Goal: Information Seeking & Learning: Learn about a topic

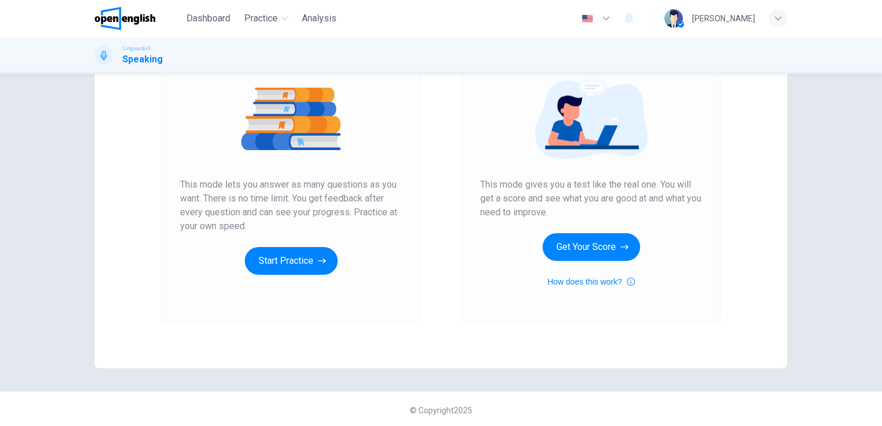
scroll to position [132, 0]
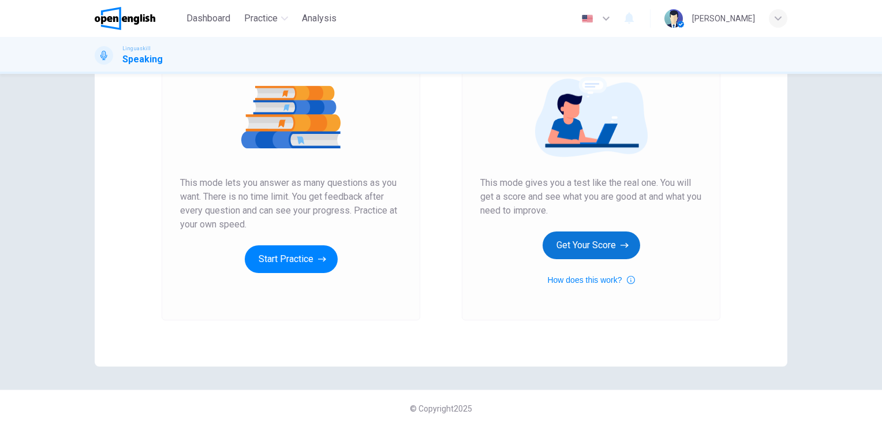
click at [580, 250] on button "Get Your Score" at bounding box center [592, 245] width 98 height 28
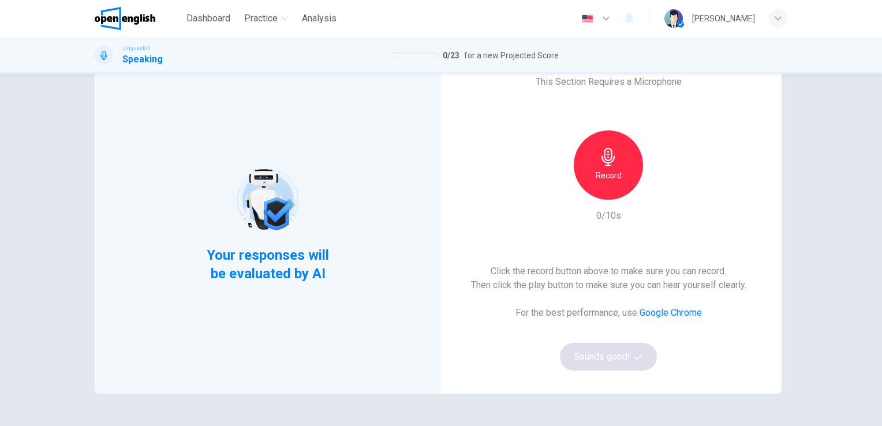
scroll to position [0, 0]
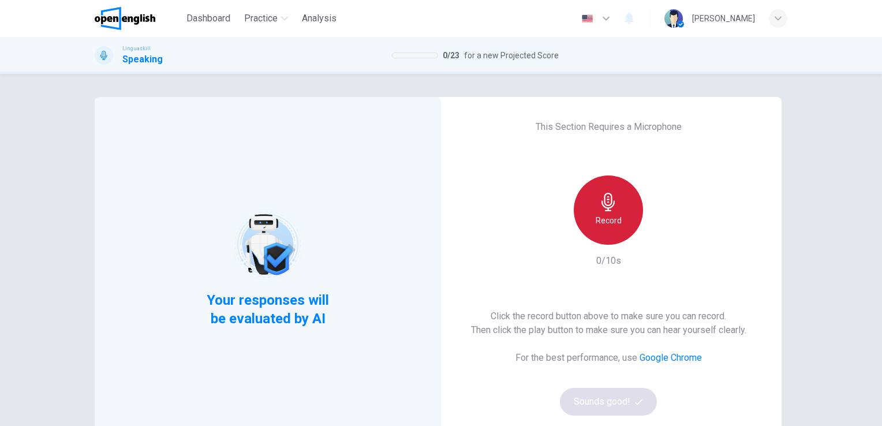
click at [604, 200] on icon "button" at bounding box center [608, 202] width 18 height 18
click at [608, 204] on icon "button" at bounding box center [607, 202] width 13 height 18
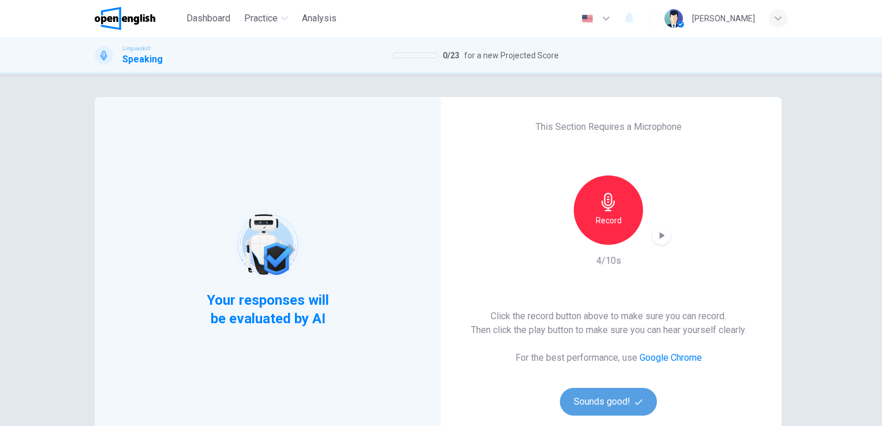
click at [590, 391] on button "Sounds good!" at bounding box center [608, 402] width 97 height 28
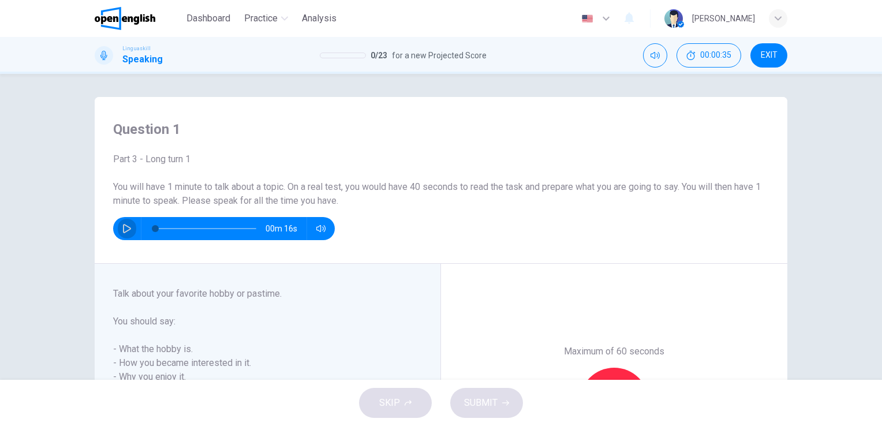
click at [124, 232] on icon "button" at bounding box center [126, 228] width 9 height 9
type input "**"
type input "*"
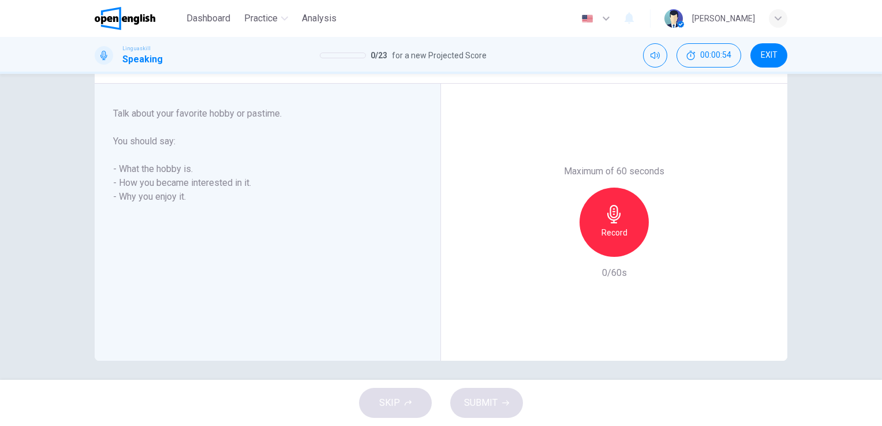
scroll to position [184, 0]
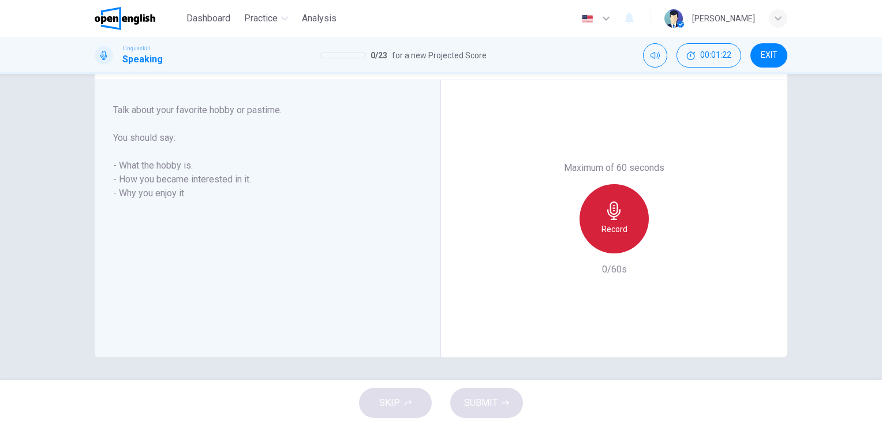
click at [615, 207] on icon "button" at bounding box center [614, 210] width 18 height 18
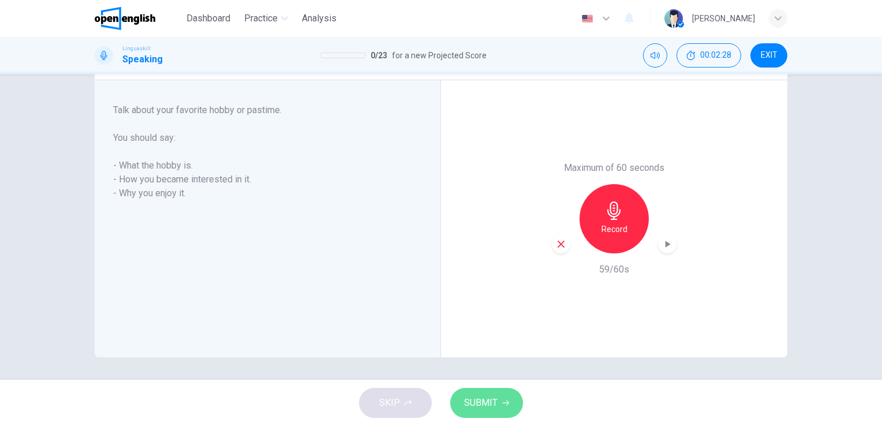
click at [489, 394] on button "SUBMIT" at bounding box center [486, 403] width 73 height 30
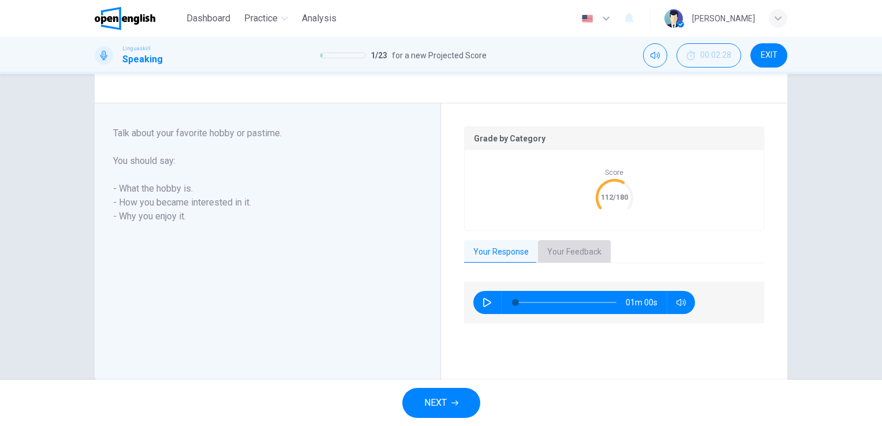
click at [570, 247] on button "Your Feedback" at bounding box center [574, 252] width 73 height 24
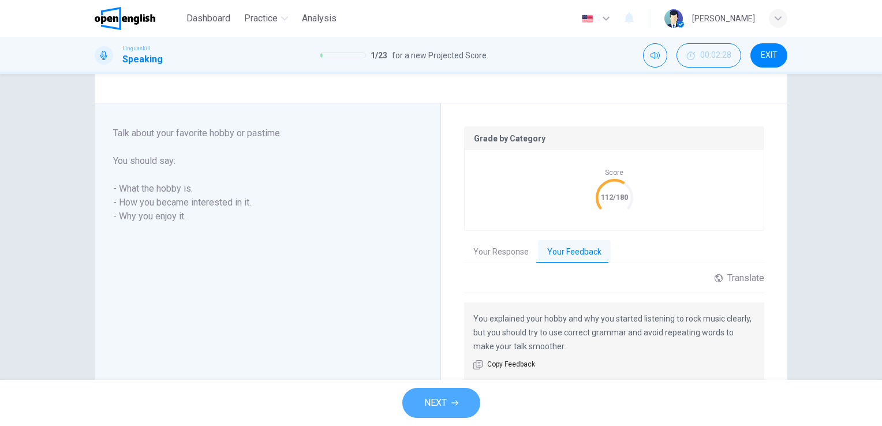
click at [446, 401] on span "NEXT" at bounding box center [435, 403] width 23 height 16
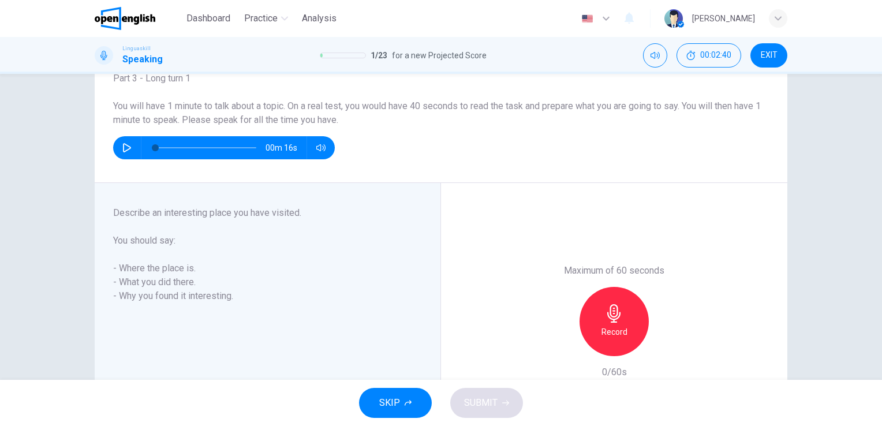
scroll to position [80, 0]
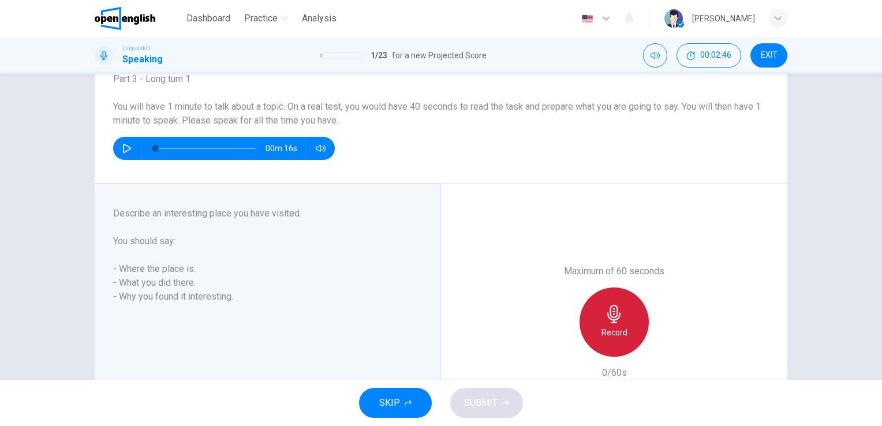
click at [610, 306] on icon "button" at bounding box center [614, 314] width 18 height 18
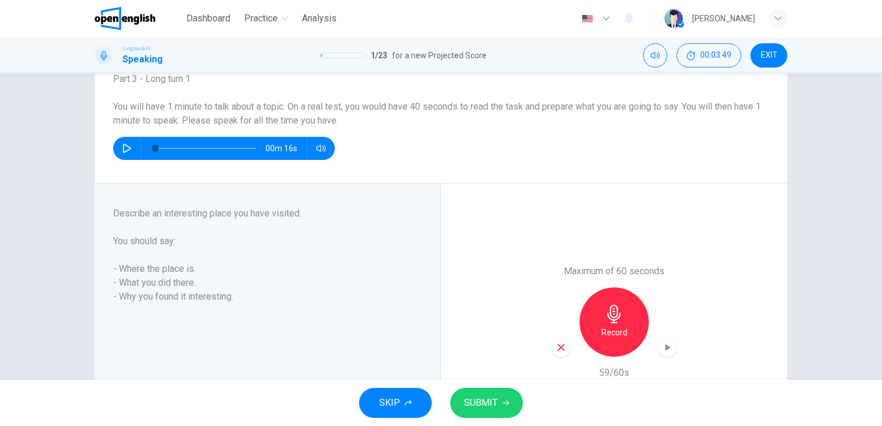
click at [469, 409] on span "SUBMIT" at bounding box center [480, 403] width 33 height 16
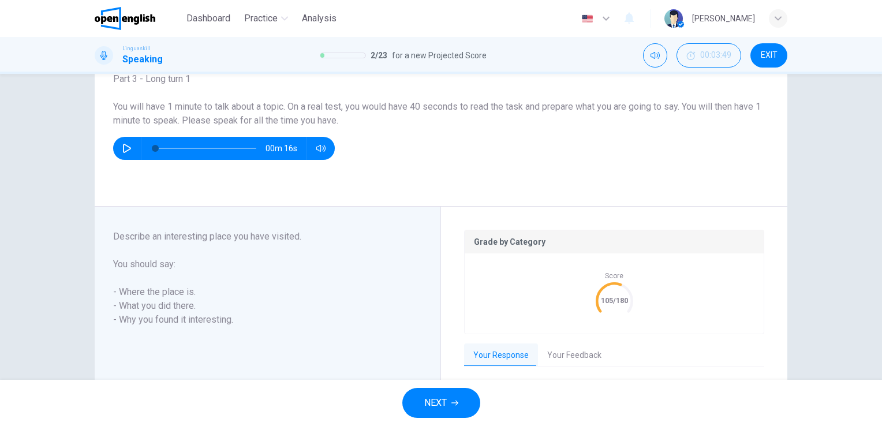
drag, startPoint x: 469, startPoint y: 409, endPoint x: 580, endPoint y: 357, distance: 122.1
click at [580, 357] on div "Dashboard Practice Analysis English ** ​ [PERSON_NAME] Linguaskill Speaking 2 /…" at bounding box center [441, 213] width 882 height 426
click at [564, 354] on button "Your Feedback" at bounding box center [574, 355] width 73 height 24
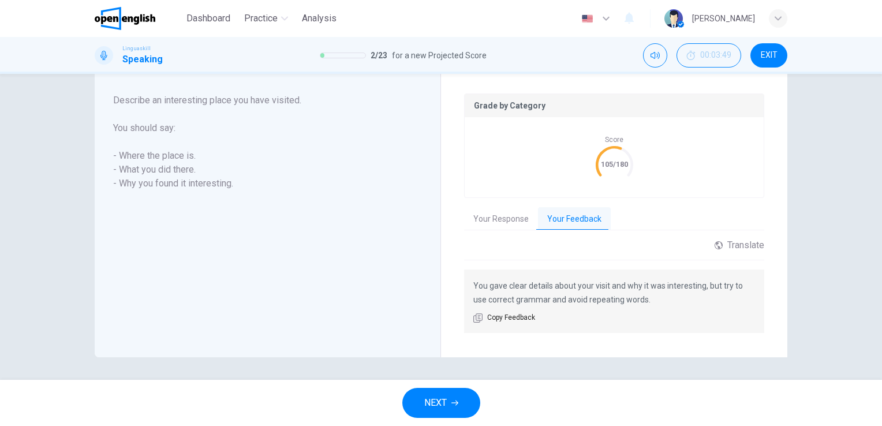
click at [446, 405] on span "NEXT" at bounding box center [435, 403] width 23 height 16
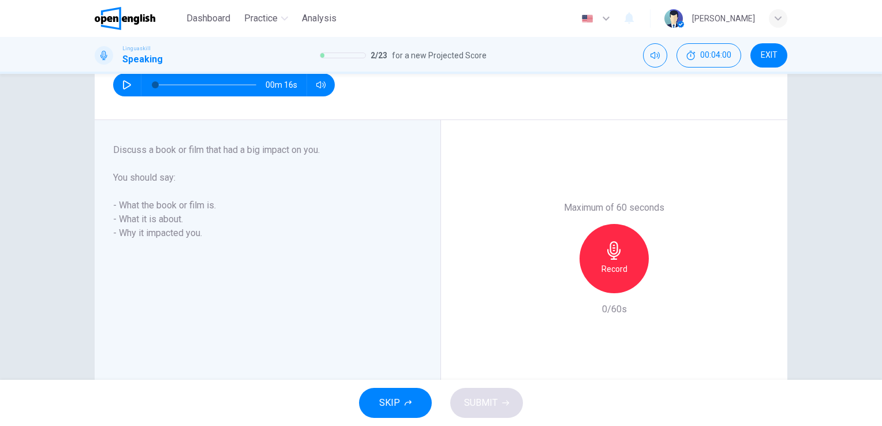
scroll to position [147, 0]
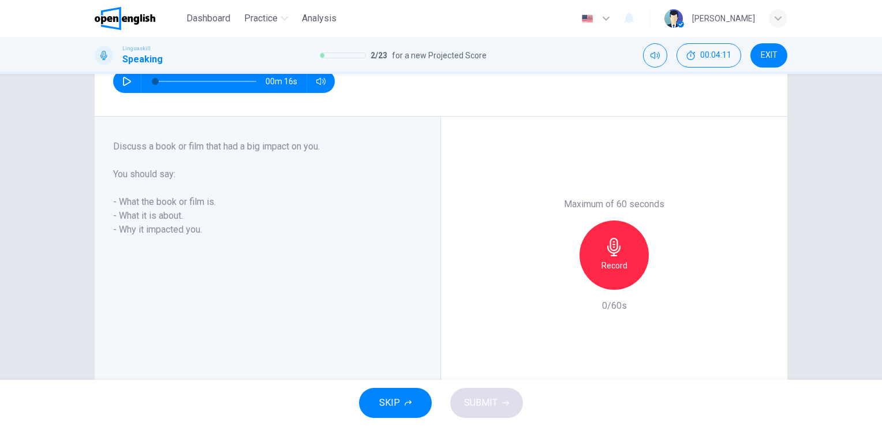
click at [612, 246] on icon "button" at bounding box center [613, 247] width 13 height 18
click at [485, 403] on span "SUBMIT" at bounding box center [480, 403] width 33 height 16
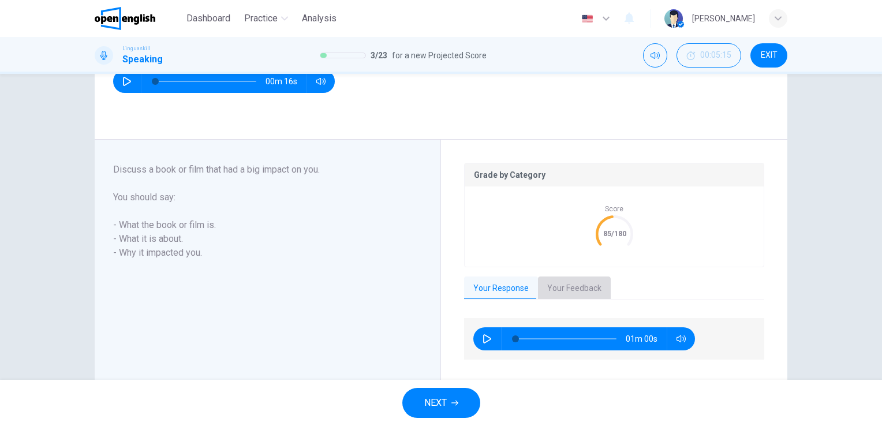
click at [567, 285] on button "Your Feedback" at bounding box center [574, 288] width 73 height 24
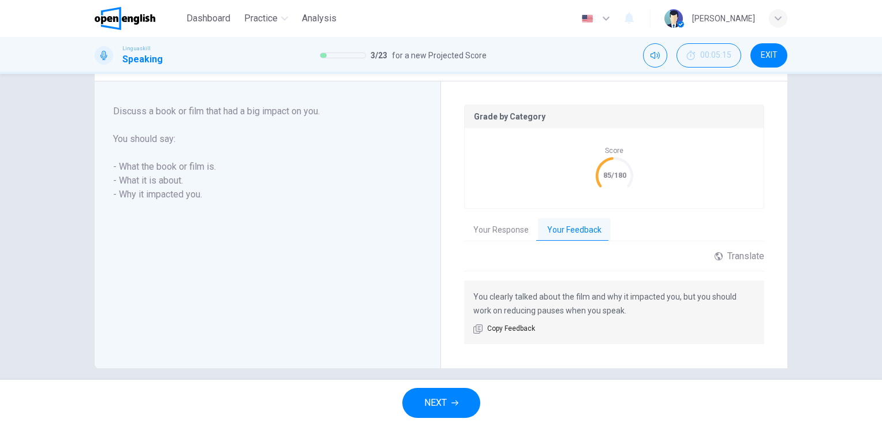
scroll to position [216, 0]
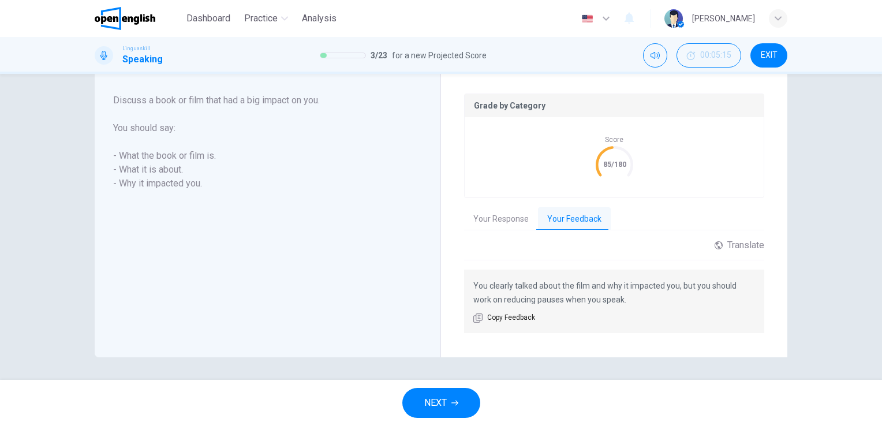
click at [441, 403] on span "NEXT" at bounding box center [435, 403] width 23 height 16
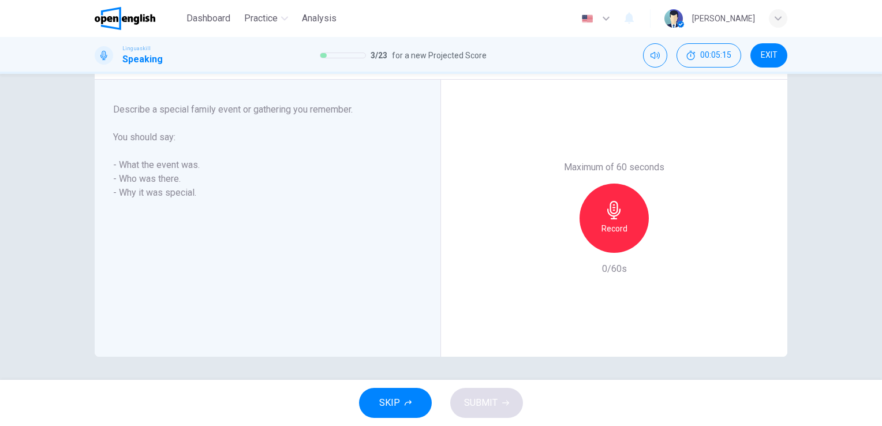
scroll to position [184, 0]
click at [615, 211] on icon "button" at bounding box center [614, 210] width 18 height 18
click at [487, 399] on span "SUBMIT" at bounding box center [480, 403] width 33 height 16
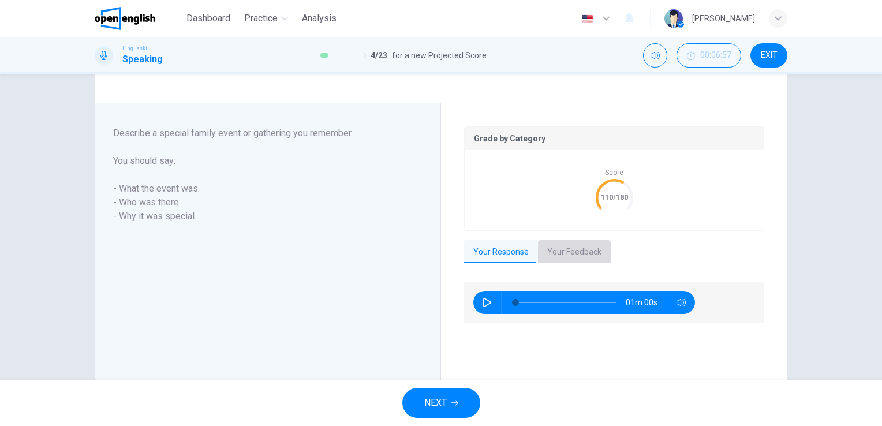
click at [570, 254] on button "Your Feedback" at bounding box center [574, 252] width 73 height 24
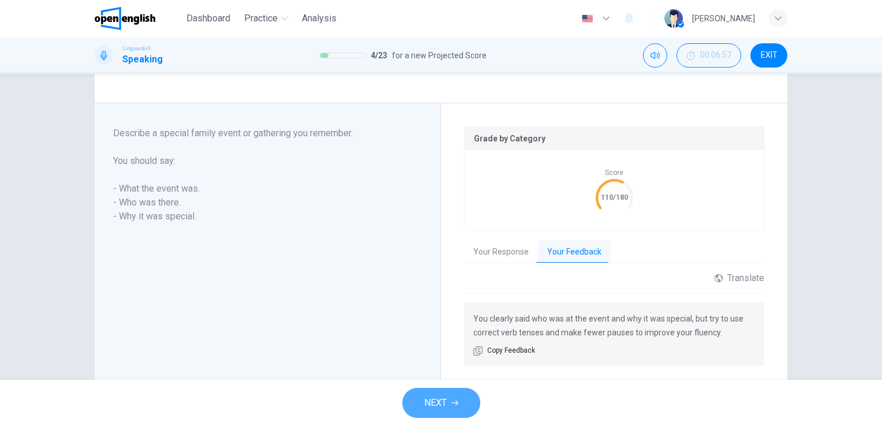
click at [448, 402] on button "NEXT" at bounding box center [441, 403] width 78 height 30
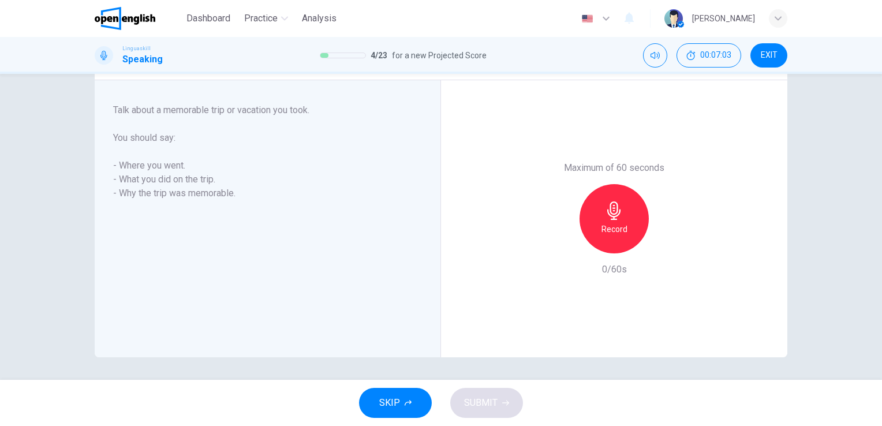
click at [217, 143] on h6 "You should say:" at bounding box center [260, 138] width 295 height 14
click at [615, 220] on div "Record" at bounding box center [614, 218] width 69 height 69
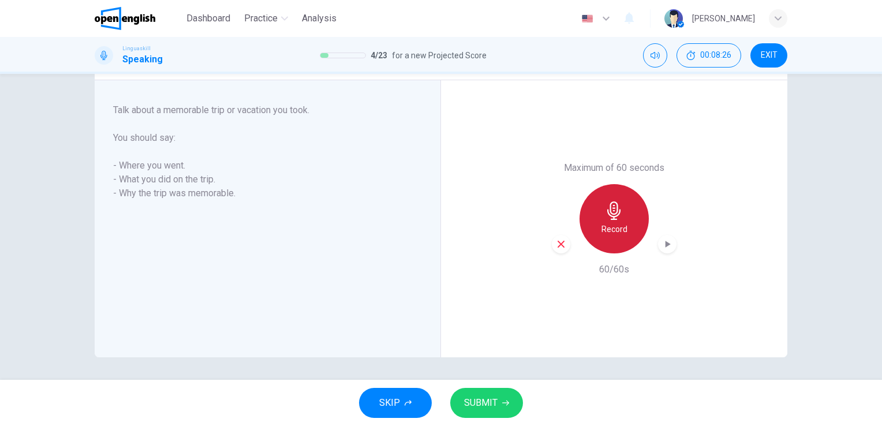
click at [615, 220] on div "Record" at bounding box center [614, 218] width 69 height 69
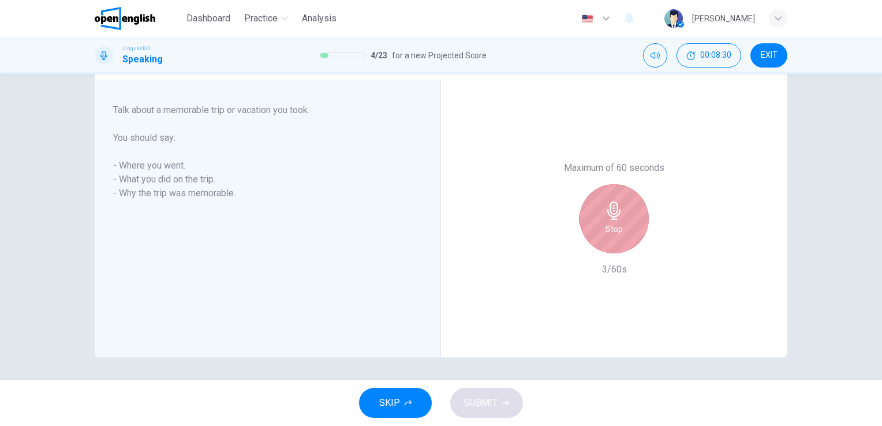
click at [610, 209] on icon "button" at bounding box center [614, 210] width 18 height 18
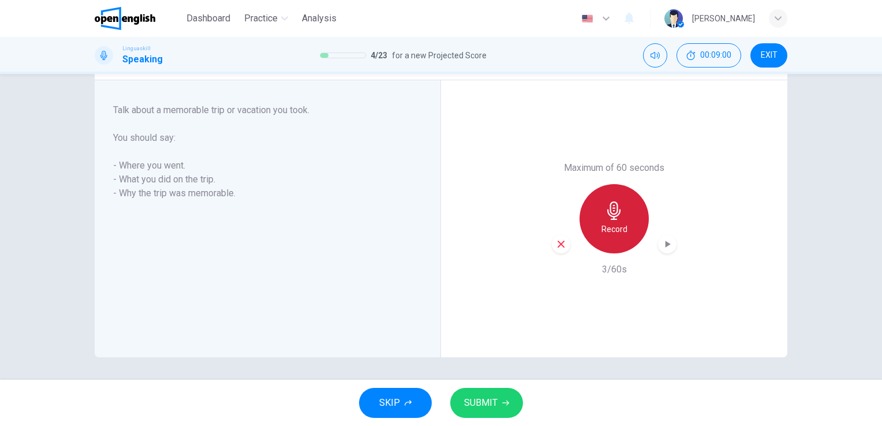
click at [609, 211] on icon "button" at bounding box center [614, 210] width 18 height 18
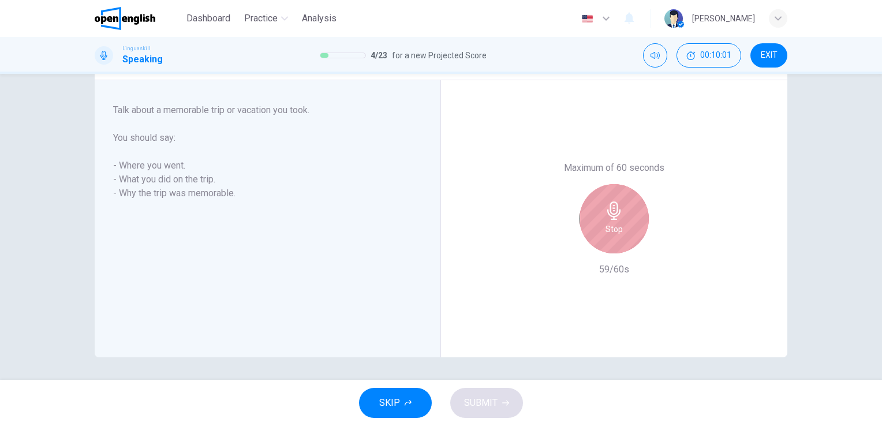
click at [609, 211] on icon "button" at bounding box center [614, 210] width 18 height 18
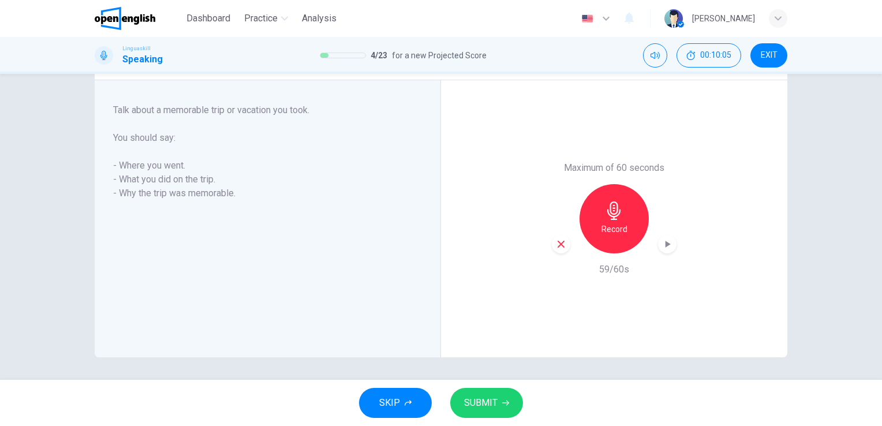
click at [494, 411] on button "SUBMIT" at bounding box center [486, 403] width 73 height 30
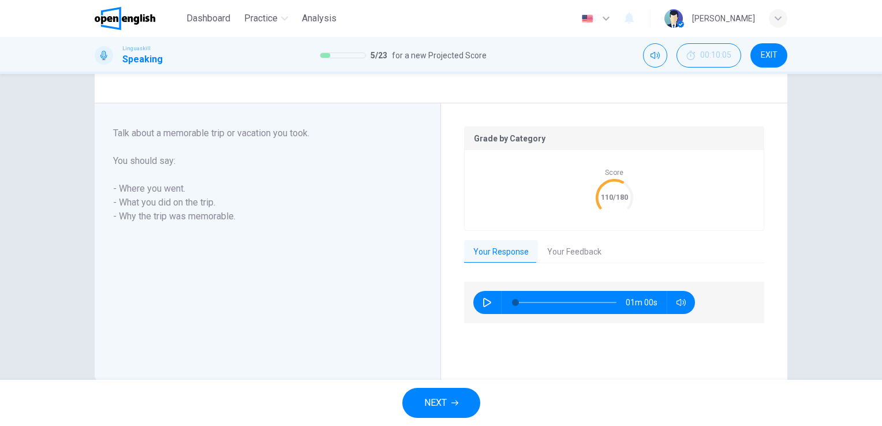
click at [567, 255] on button "Your Feedback" at bounding box center [574, 252] width 73 height 24
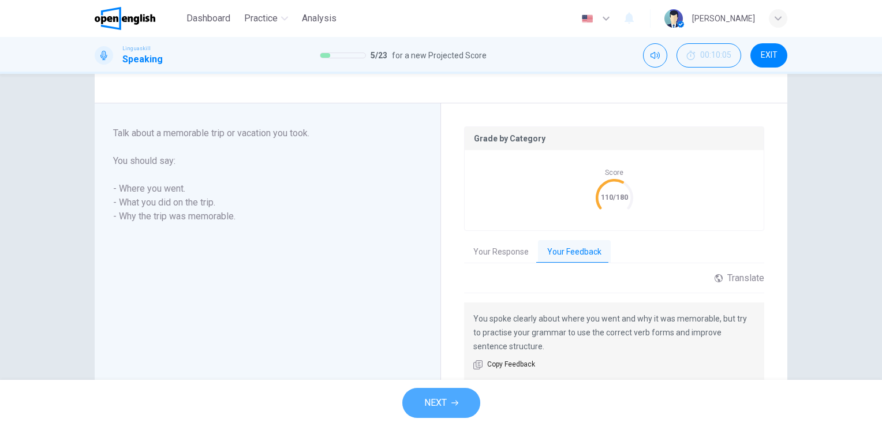
click at [442, 406] on span "NEXT" at bounding box center [435, 403] width 23 height 16
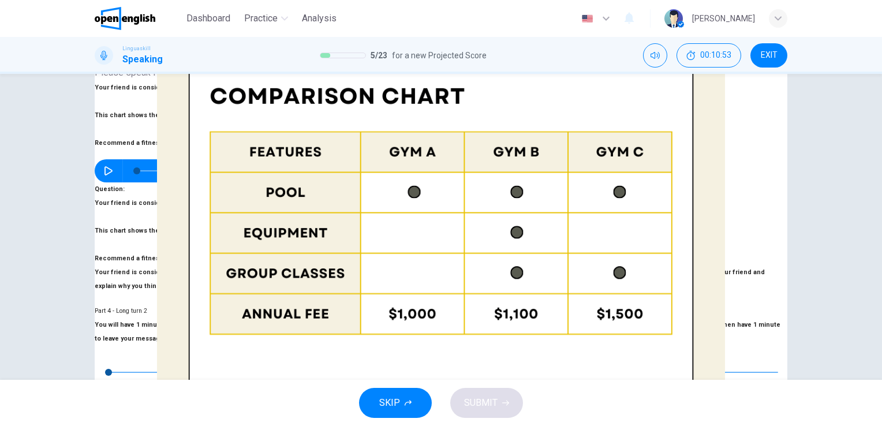
scroll to position [262, 0]
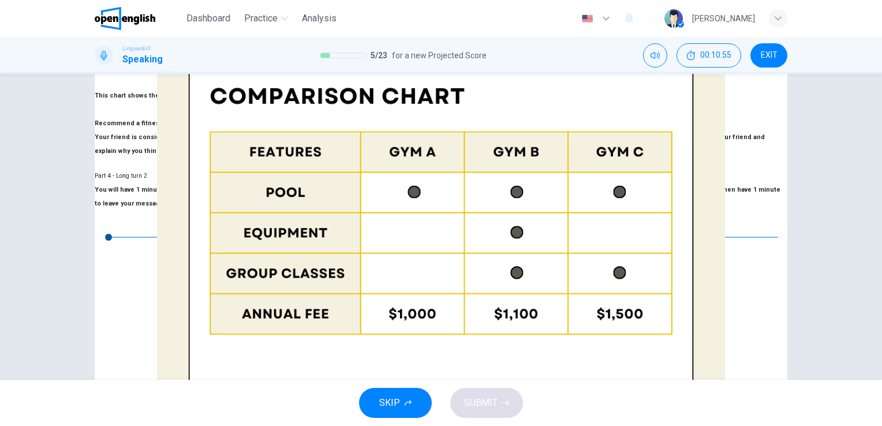
click at [470, 403] on span "SUBMIT" at bounding box center [480, 403] width 33 height 16
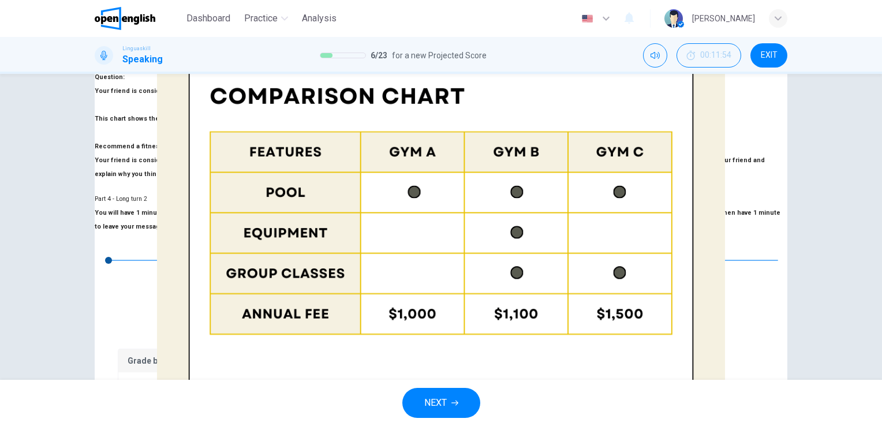
scroll to position [285, 0]
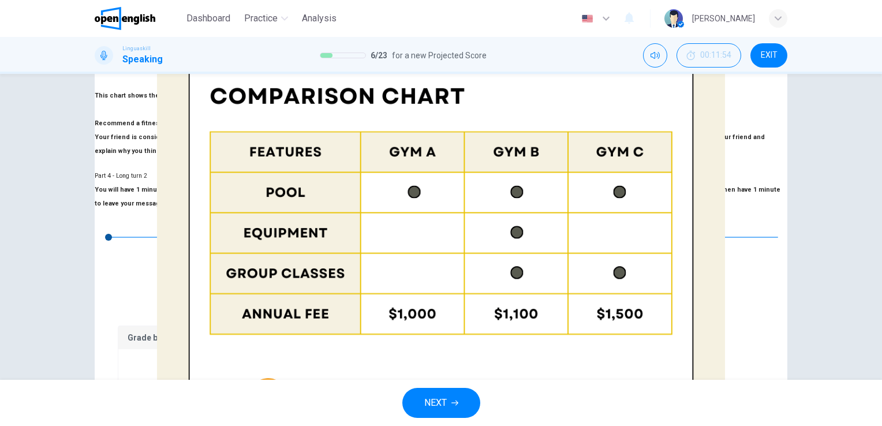
click at [438, 404] on span "NEXT" at bounding box center [435, 403] width 23 height 16
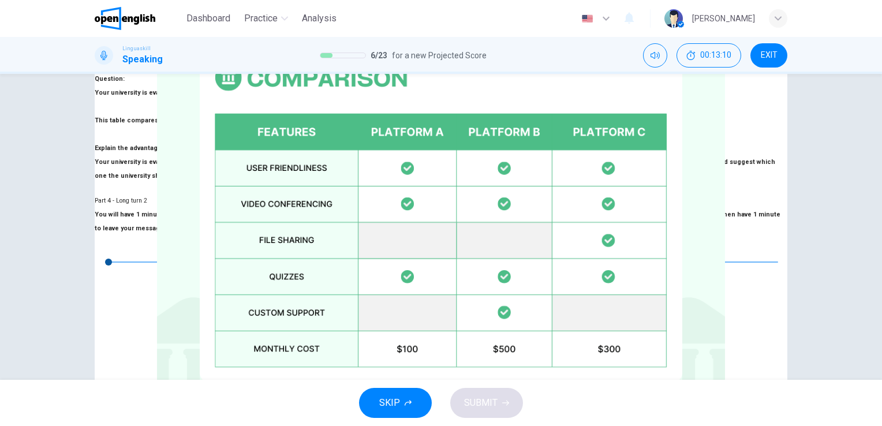
scroll to position [262, 0]
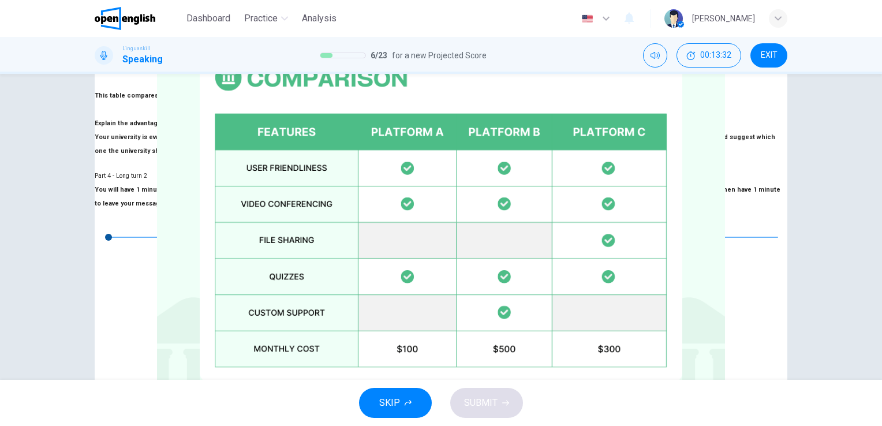
click at [489, 410] on span "SUBMIT" at bounding box center [480, 403] width 33 height 16
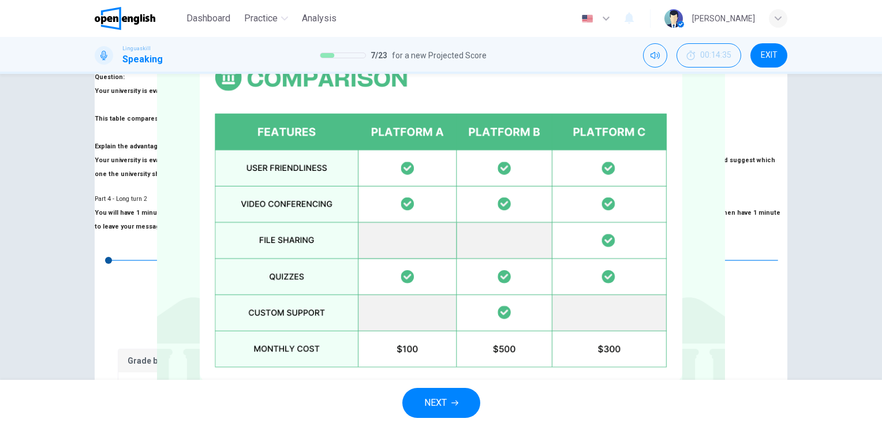
scroll to position [285, 0]
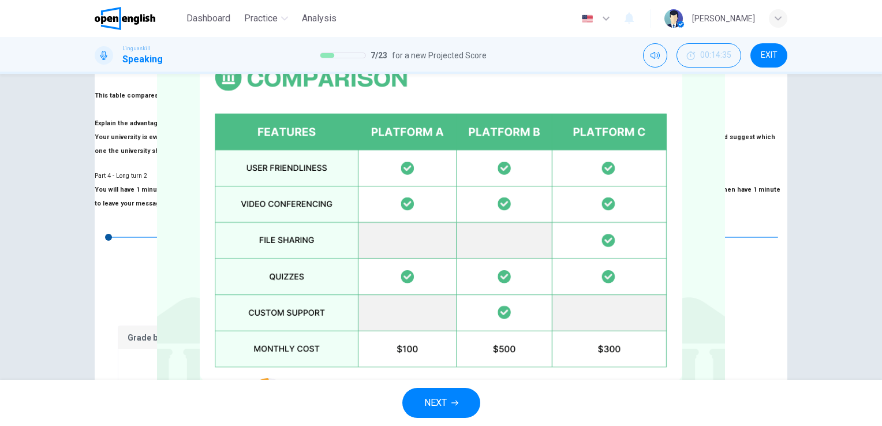
click at [457, 402] on icon "button" at bounding box center [454, 403] width 7 height 5
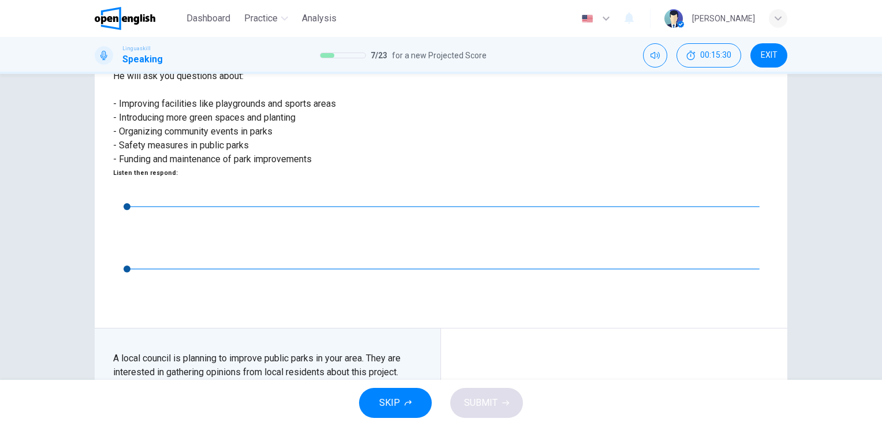
scroll to position [185, 0]
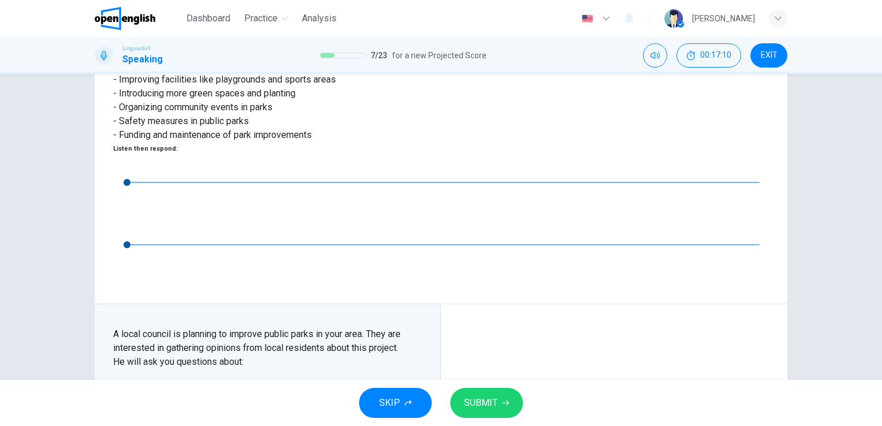
click at [476, 400] on span "SUBMIT" at bounding box center [480, 403] width 33 height 16
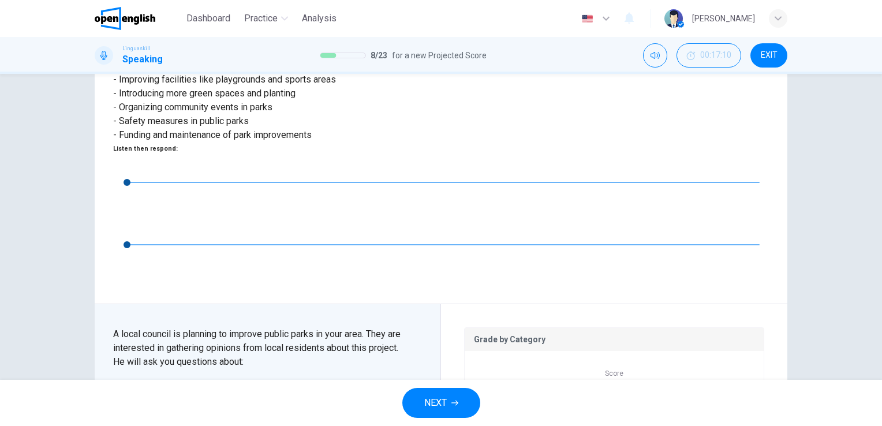
click at [439, 401] on span "NEXT" at bounding box center [435, 403] width 23 height 16
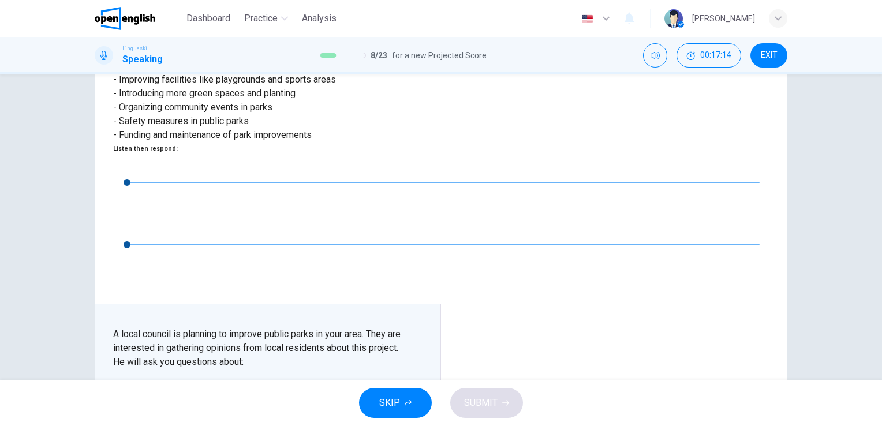
click at [485, 399] on span "SUBMIT" at bounding box center [480, 403] width 33 height 16
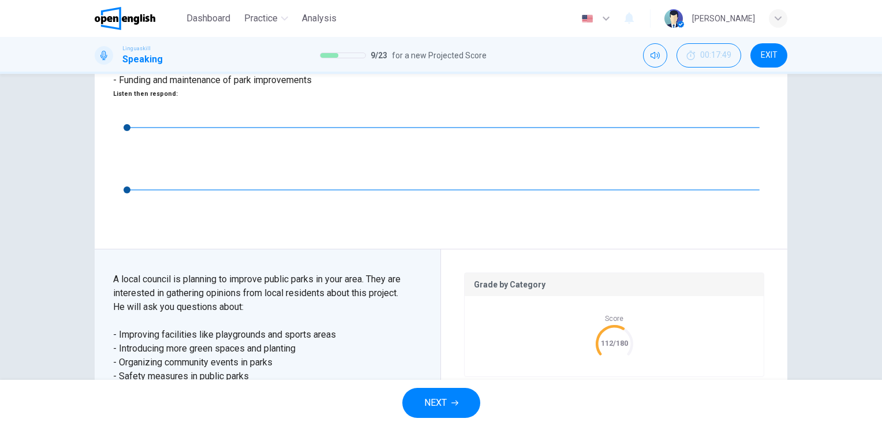
scroll to position [244, 0]
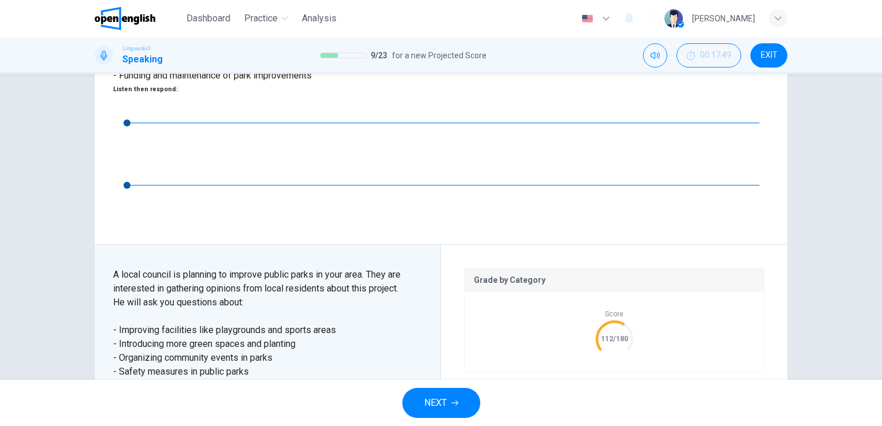
click at [446, 397] on span "NEXT" at bounding box center [435, 403] width 23 height 16
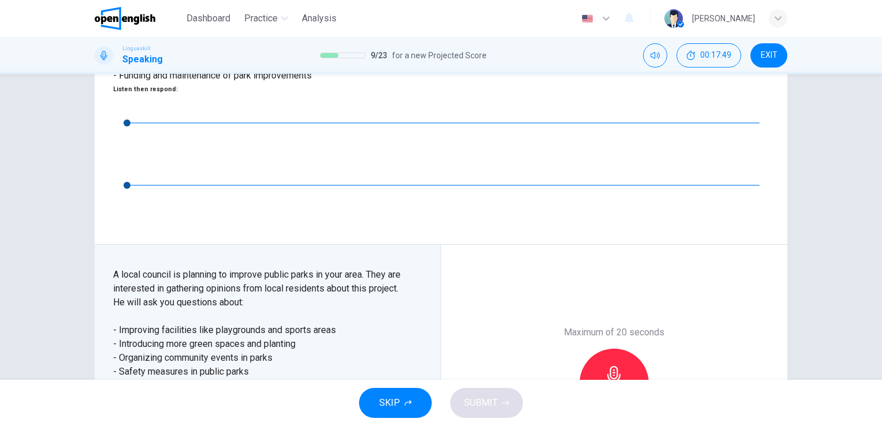
scroll to position [197, 0]
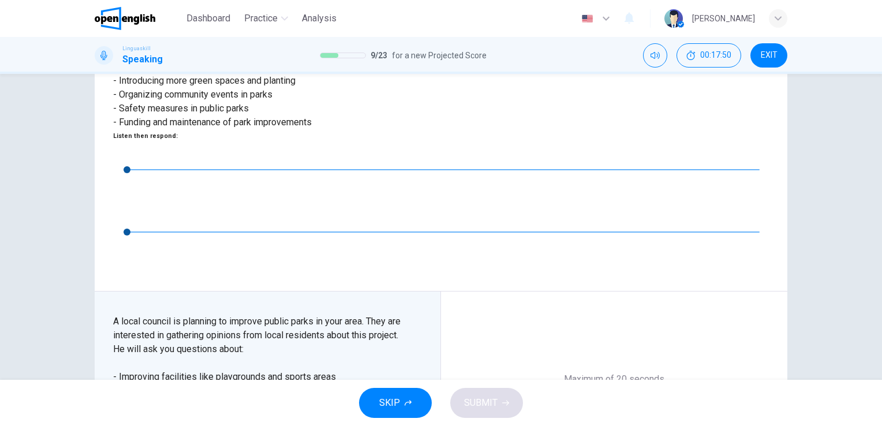
click at [614, 413] on icon "button" at bounding box center [613, 422] width 13 height 18
click at [607, 413] on icon "button" at bounding box center [613, 422] width 13 height 18
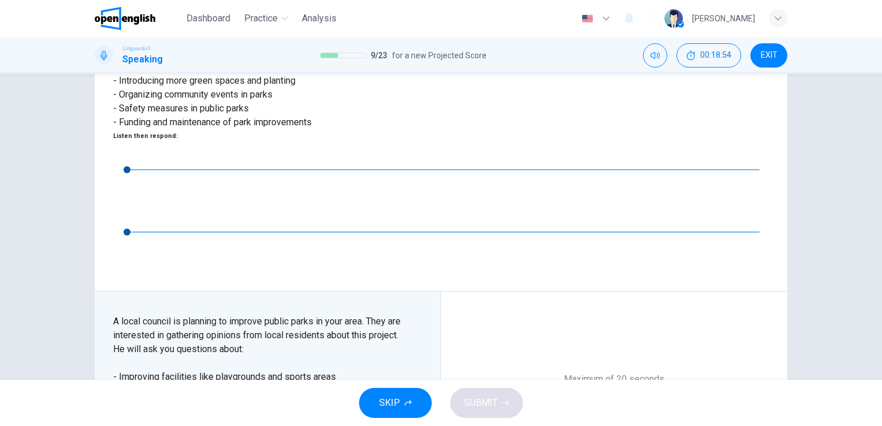
click at [607, 413] on icon "button" at bounding box center [613, 422] width 13 height 18
click at [473, 397] on span "SUBMIT" at bounding box center [480, 403] width 33 height 16
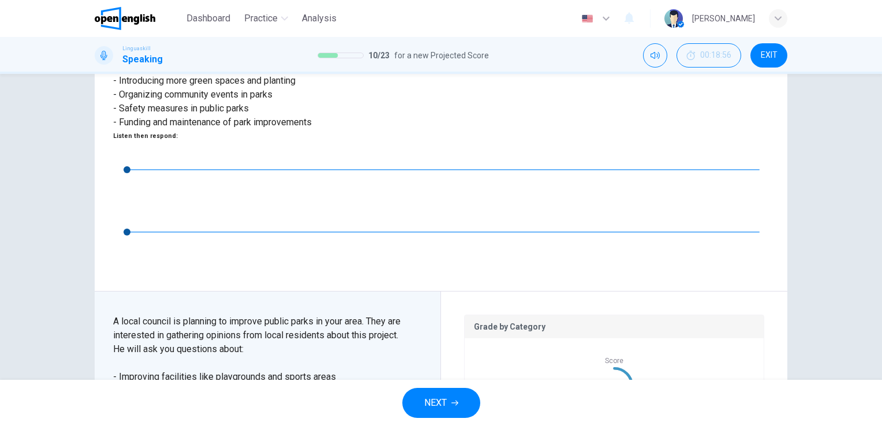
click at [438, 412] on button "NEXT" at bounding box center [441, 403] width 78 height 30
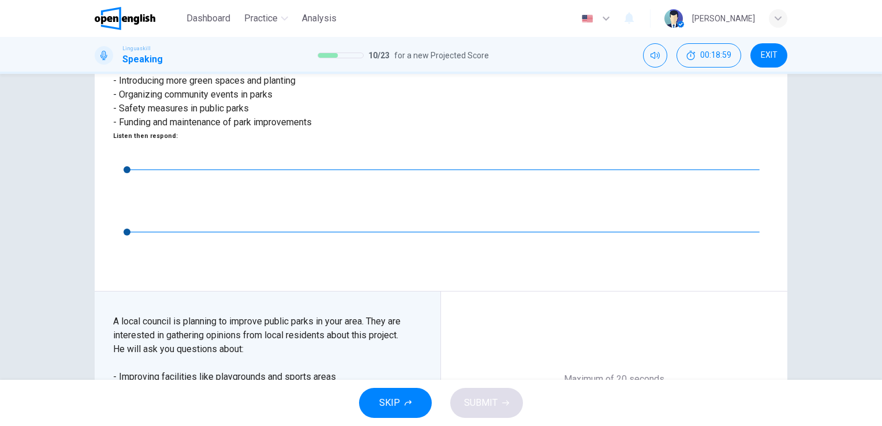
click at [607, 413] on icon "button" at bounding box center [614, 422] width 18 height 18
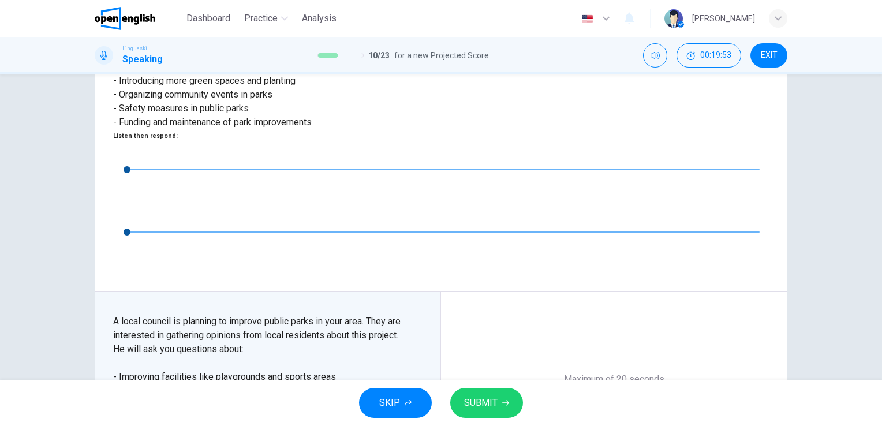
click at [610, 413] on icon "button" at bounding box center [613, 422] width 13 height 18
click at [605, 413] on icon "button" at bounding box center [614, 422] width 18 height 18
click at [613, 413] on icon "button" at bounding box center [614, 422] width 18 height 18
click at [486, 394] on button "SUBMIT" at bounding box center [486, 403] width 73 height 30
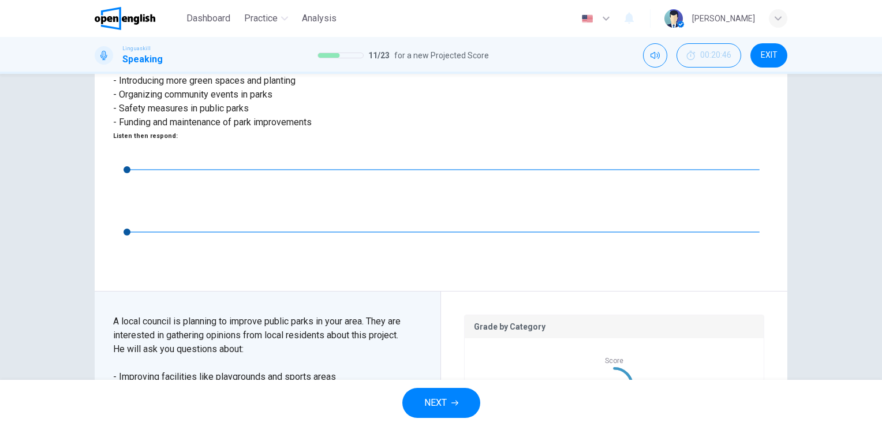
click at [440, 401] on span "NEXT" at bounding box center [435, 403] width 23 height 16
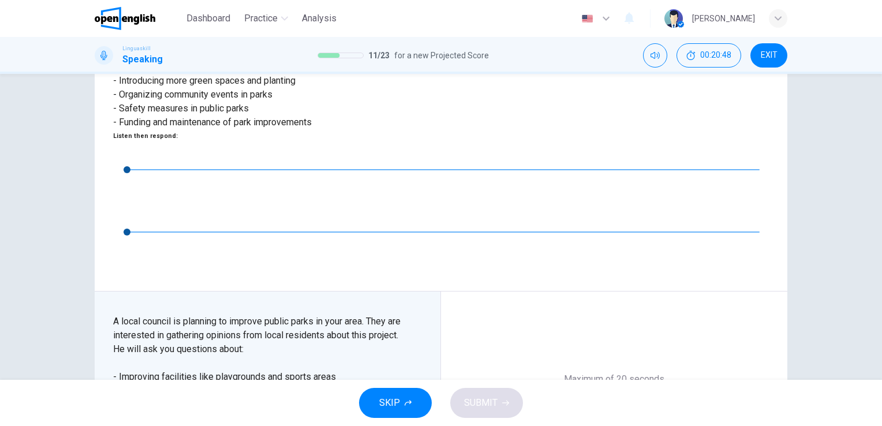
type input "*"
click at [617, 395] on div "Record" at bounding box center [614, 429] width 69 height 69
click at [617, 395] on div "Stop" at bounding box center [614, 429] width 69 height 69
click at [494, 388] on button "SUBMIT" at bounding box center [486, 403] width 73 height 30
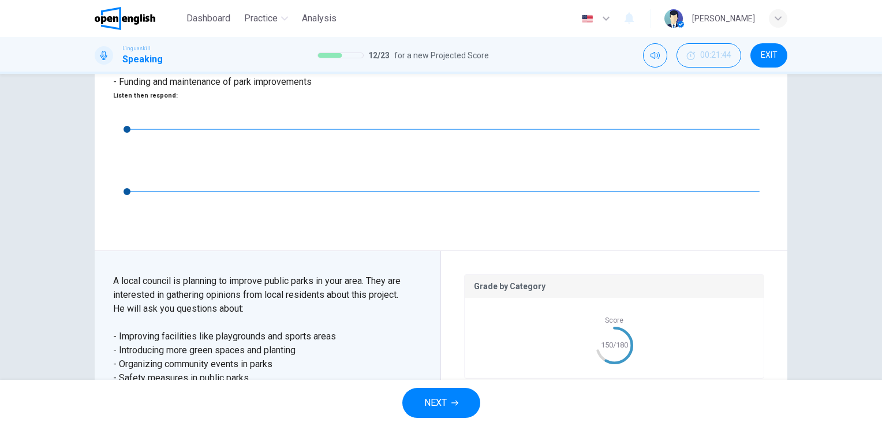
scroll to position [244, 0]
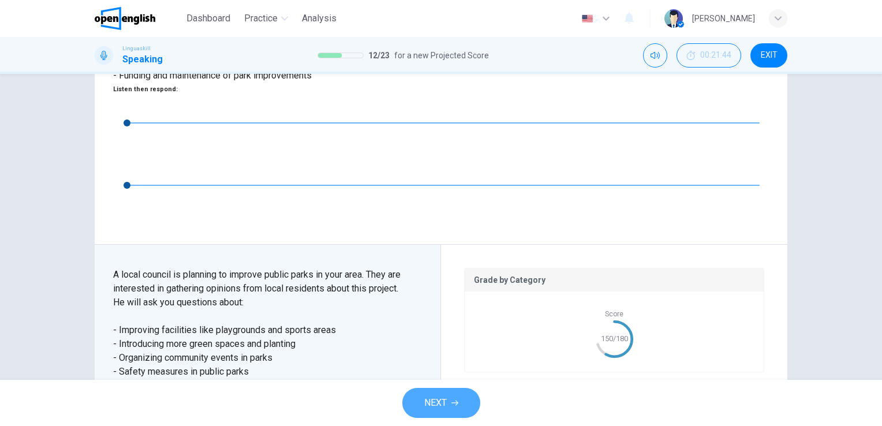
click at [436, 403] on span "NEXT" at bounding box center [435, 403] width 23 height 16
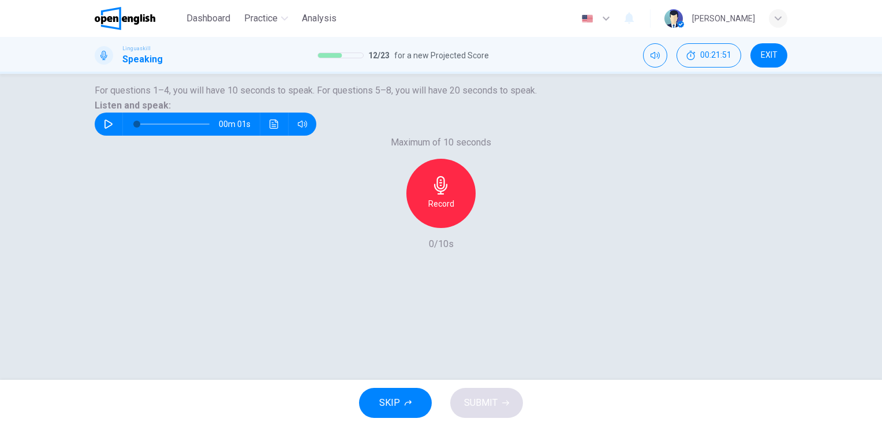
scroll to position [92, 0]
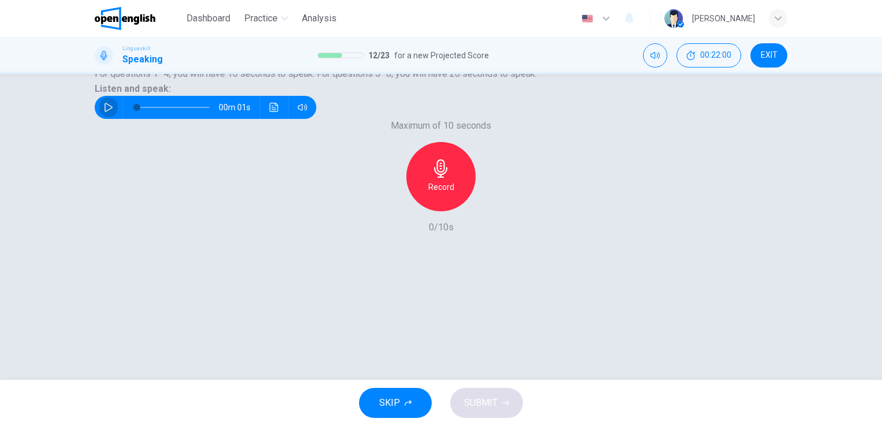
click at [113, 112] on icon "button" at bounding box center [108, 107] width 9 height 9
click at [439, 178] on icon "button" at bounding box center [441, 168] width 18 height 18
click at [477, 403] on span "SUBMIT" at bounding box center [480, 403] width 33 height 16
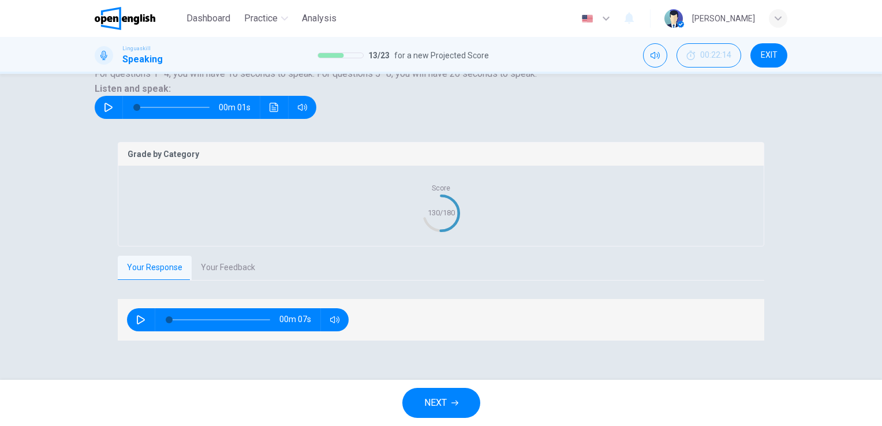
click at [232, 280] on button "Your Feedback" at bounding box center [228, 268] width 73 height 24
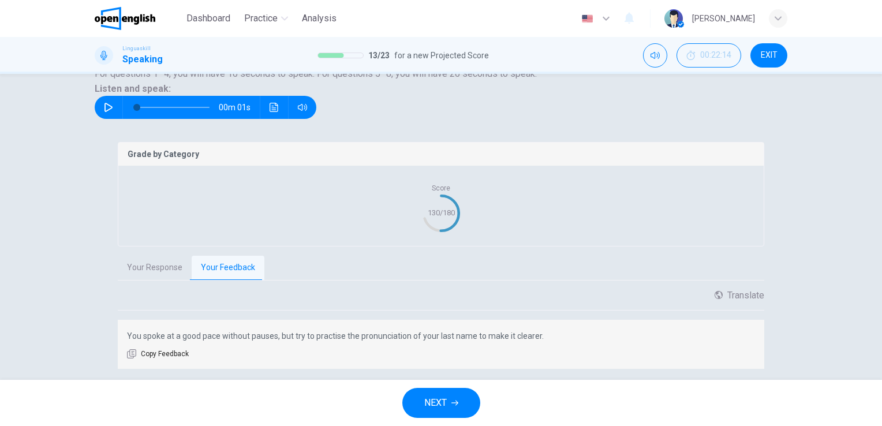
drag, startPoint x: 875, startPoint y: 152, endPoint x: 880, endPoint y: 238, distance: 85.5
click at [880, 238] on div "Question 13 Part 1 - Interview You will be asked 8 questions. Listen to each qu…" at bounding box center [441, 227] width 882 height 306
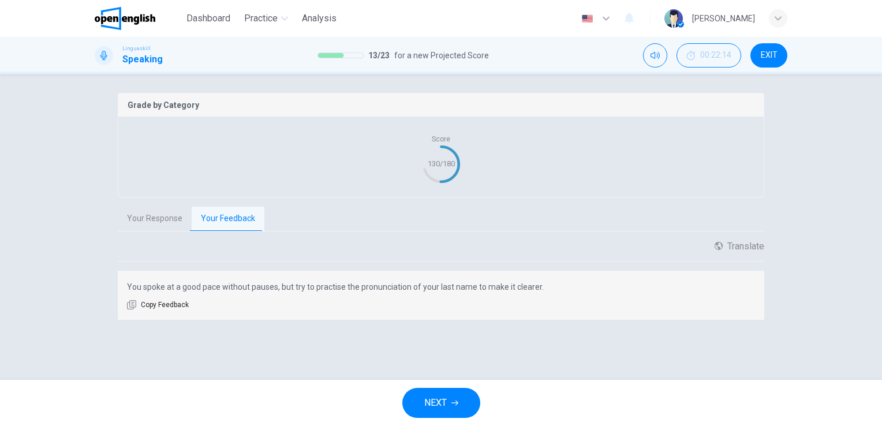
scroll to position [211, 0]
click at [465, 398] on button "NEXT" at bounding box center [441, 403] width 78 height 30
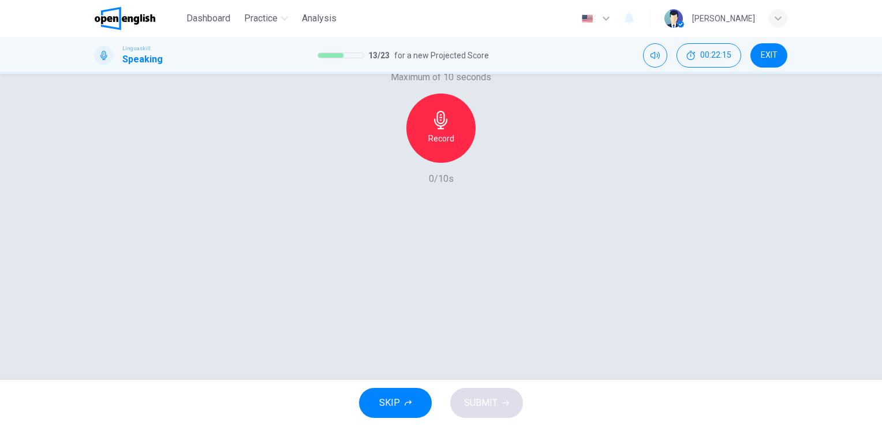
click at [113, 63] on icon "button" at bounding box center [108, 58] width 9 height 9
click at [436, 129] on icon "button" at bounding box center [440, 120] width 13 height 18
click at [496, 395] on span "SUBMIT" at bounding box center [480, 403] width 33 height 16
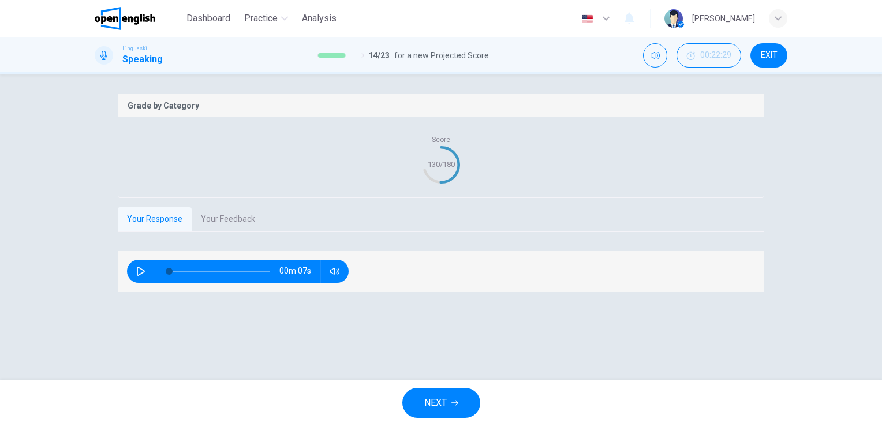
click at [222, 231] on button "Your Feedback" at bounding box center [228, 219] width 73 height 24
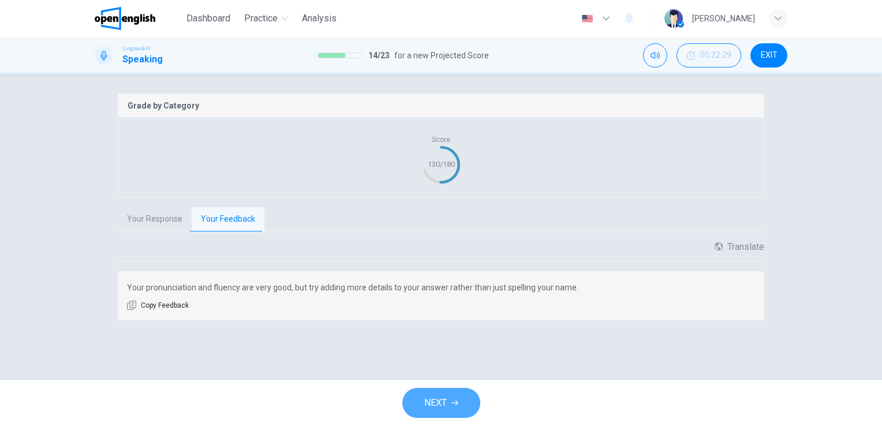
click at [434, 403] on span "NEXT" at bounding box center [435, 403] width 23 height 16
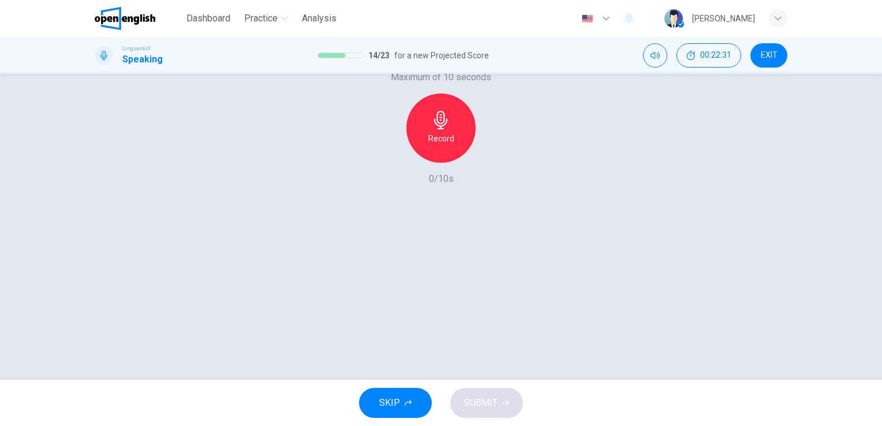
click at [113, 63] on icon "button" at bounding box center [108, 58] width 9 height 9
click at [432, 129] on icon "button" at bounding box center [441, 120] width 18 height 18
click at [438, 129] on icon "button" at bounding box center [440, 120] width 13 height 18
click at [501, 406] on button "SUBMIT" at bounding box center [486, 403] width 73 height 30
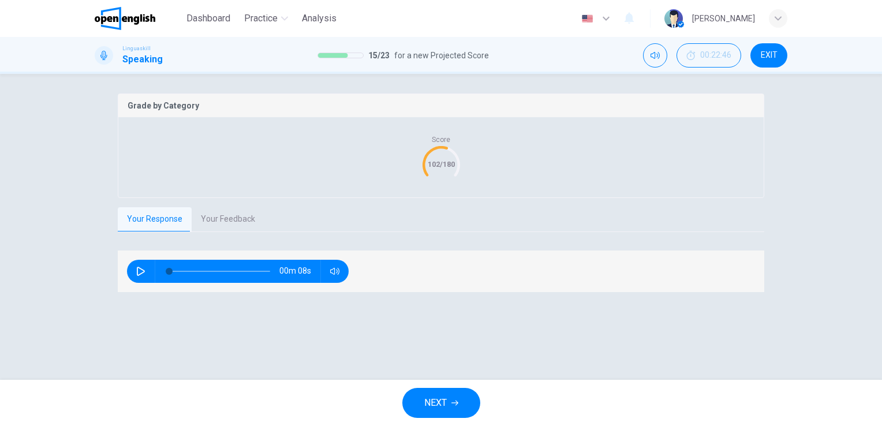
click at [237, 231] on button "Your Feedback" at bounding box center [228, 219] width 73 height 24
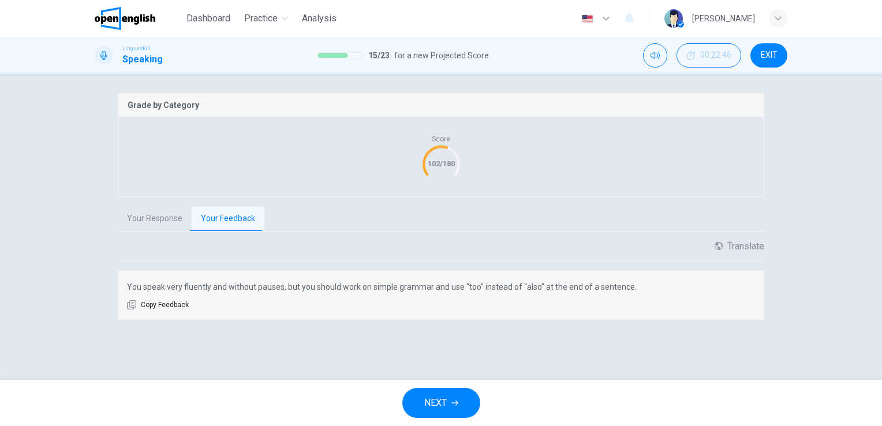
scroll to position [211, 0]
click at [446, 397] on span "NEXT" at bounding box center [435, 403] width 23 height 16
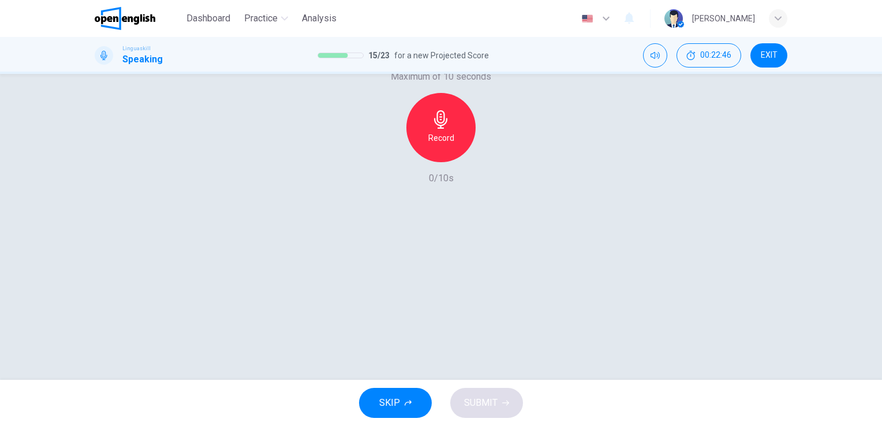
scroll to position [141, 0]
click at [113, 63] on icon "button" at bounding box center [108, 58] width 8 height 9
click at [439, 129] on icon "button" at bounding box center [441, 120] width 18 height 18
click at [494, 407] on span "SUBMIT" at bounding box center [480, 403] width 33 height 16
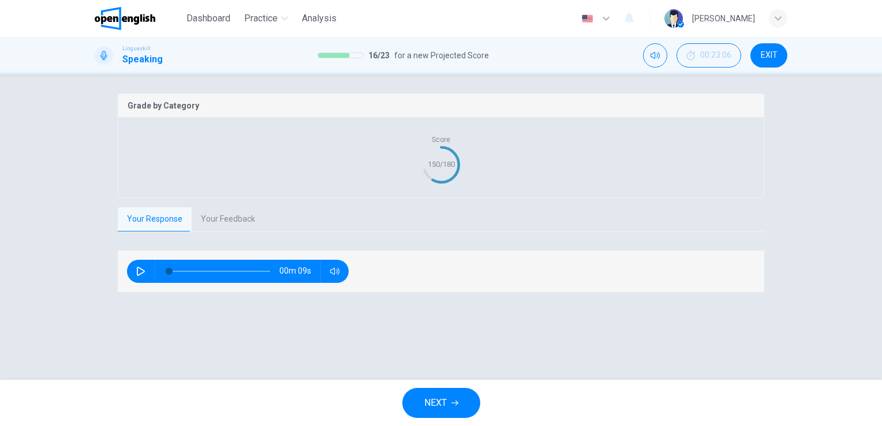
click at [224, 231] on button "Your Feedback" at bounding box center [228, 219] width 73 height 24
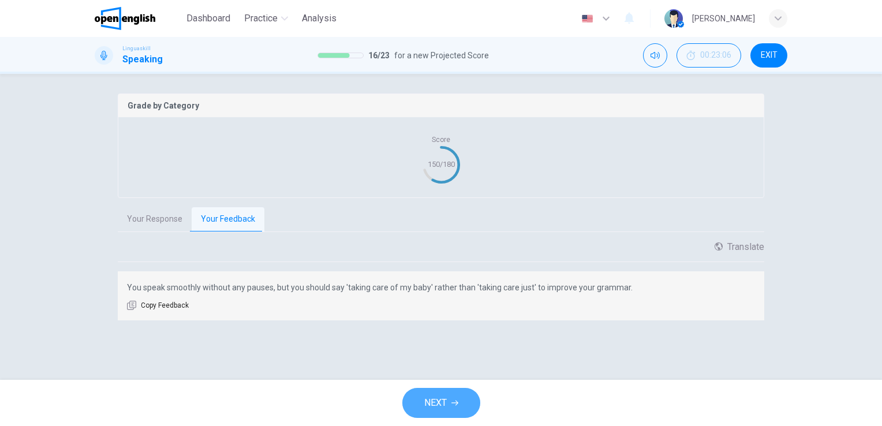
click at [458, 398] on button "NEXT" at bounding box center [441, 403] width 78 height 30
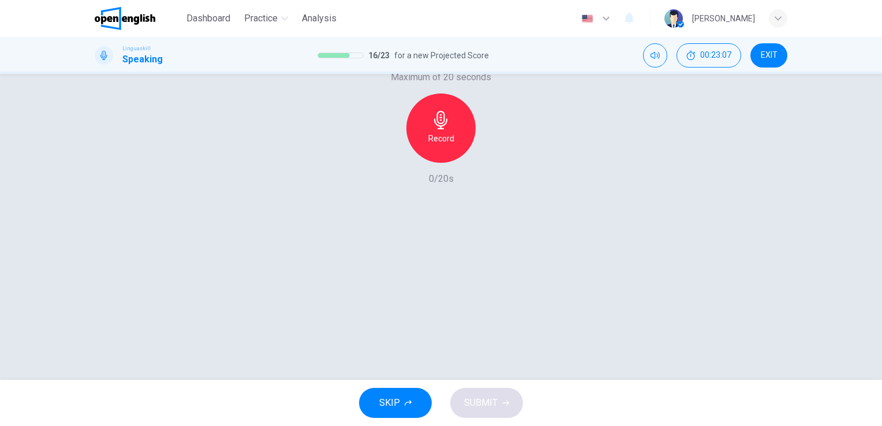
click at [113, 63] on icon "button" at bounding box center [108, 58] width 9 height 9
click at [432, 129] on icon "button" at bounding box center [441, 120] width 18 height 18
click at [484, 405] on span "SUBMIT" at bounding box center [480, 403] width 33 height 16
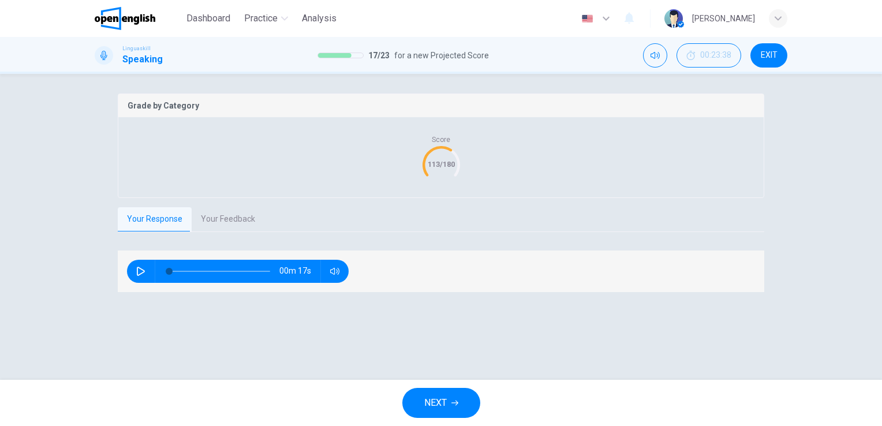
click at [231, 231] on button "Your Feedback" at bounding box center [228, 219] width 73 height 24
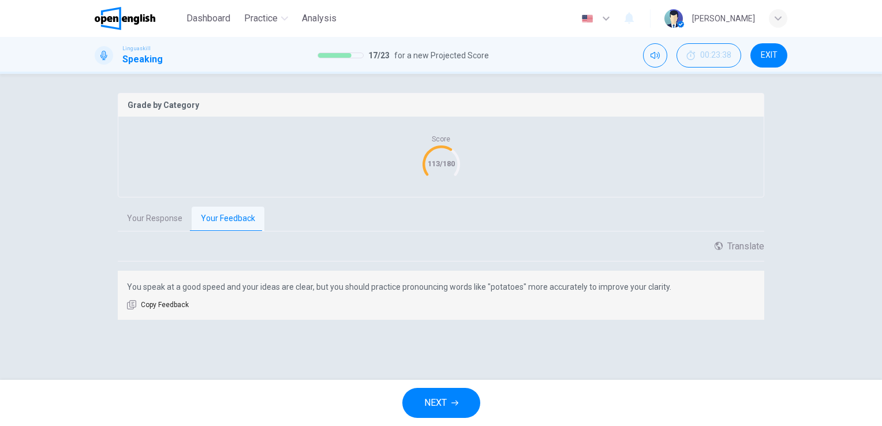
scroll to position [143, 0]
click at [449, 399] on button "NEXT" at bounding box center [441, 403] width 78 height 30
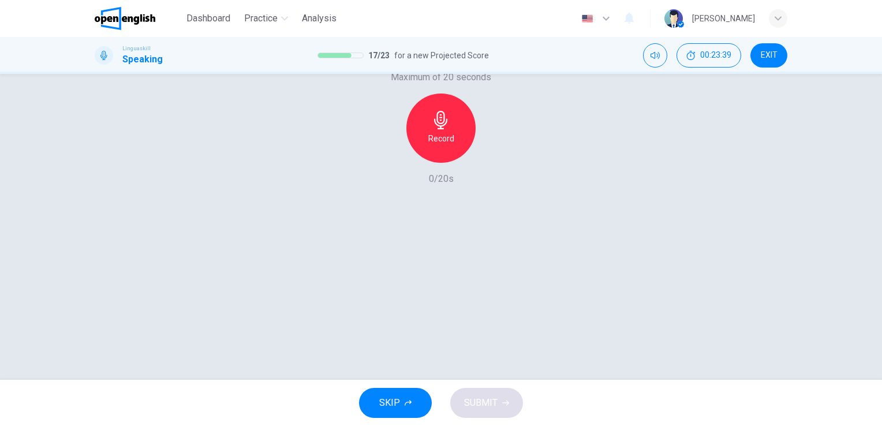
click at [113, 63] on icon "button" at bounding box center [108, 58] width 9 height 9
click at [444, 129] on icon "button" at bounding box center [441, 120] width 18 height 18
click at [494, 396] on span "SUBMIT" at bounding box center [480, 403] width 33 height 16
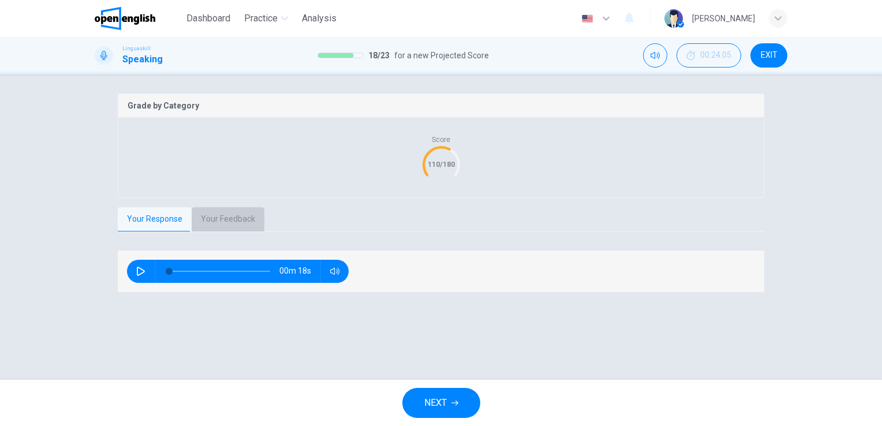
click at [219, 231] on button "Your Feedback" at bounding box center [228, 219] width 73 height 24
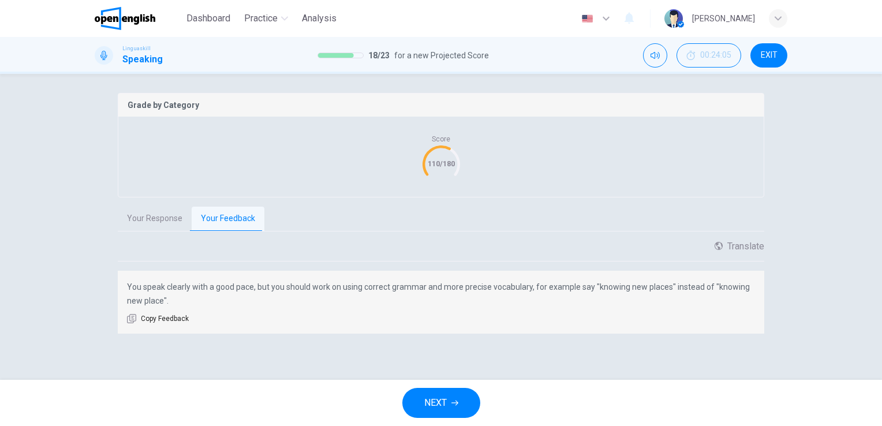
scroll to position [210, 0]
click at [436, 394] on button "NEXT" at bounding box center [441, 403] width 78 height 30
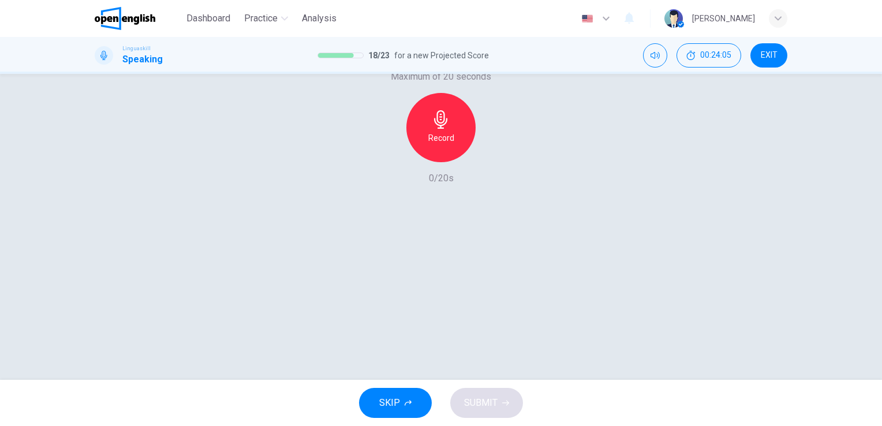
scroll to position [141, 0]
click at [118, 70] on button "button" at bounding box center [108, 58] width 18 height 23
click at [113, 63] on icon "button" at bounding box center [108, 58] width 8 height 9
click at [432, 129] on icon "button" at bounding box center [441, 120] width 18 height 18
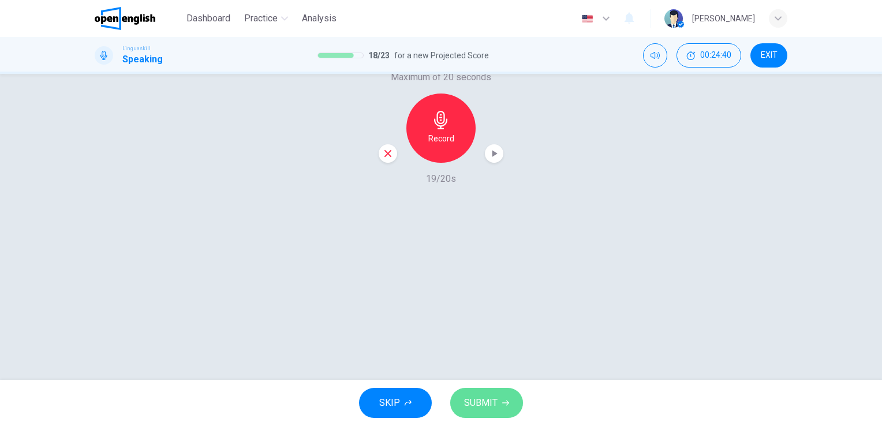
click at [491, 403] on span "SUBMIT" at bounding box center [480, 403] width 33 height 16
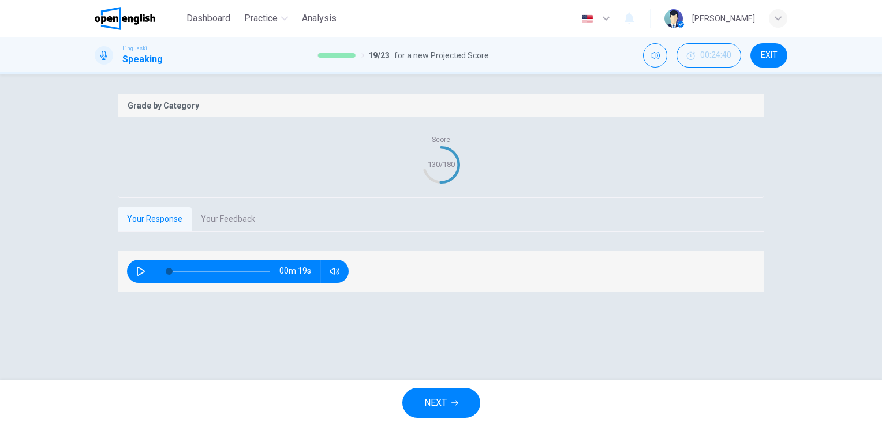
click at [434, 394] on button "NEXT" at bounding box center [441, 403] width 78 height 30
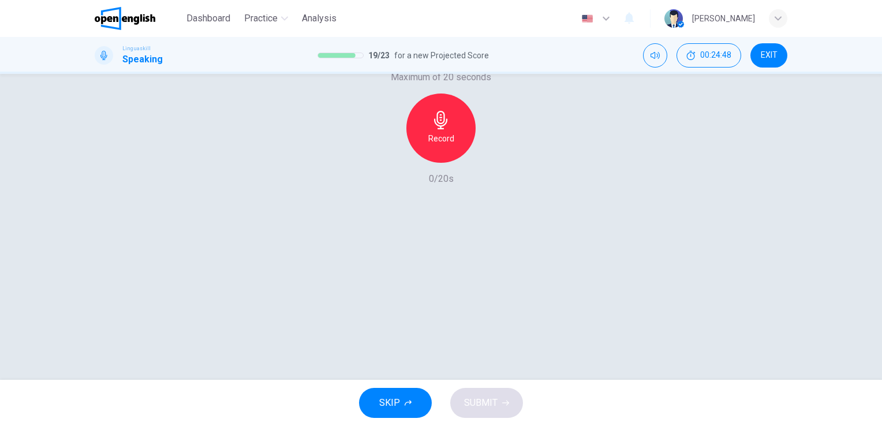
click at [113, 63] on icon "button" at bounding box center [108, 58] width 9 height 9
type input "*"
click at [439, 129] on icon "button" at bounding box center [441, 120] width 18 height 18
click at [485, 395] on span "SUBMIT" at bounding box center [480, 403] width 33 height 16
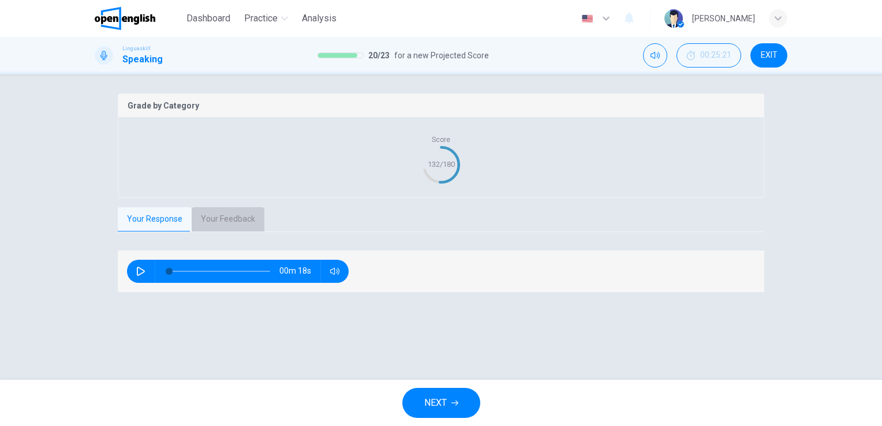
click at [226, 231] on button "Your Feedback" at bounding box center [228, 219] width 73 height 24
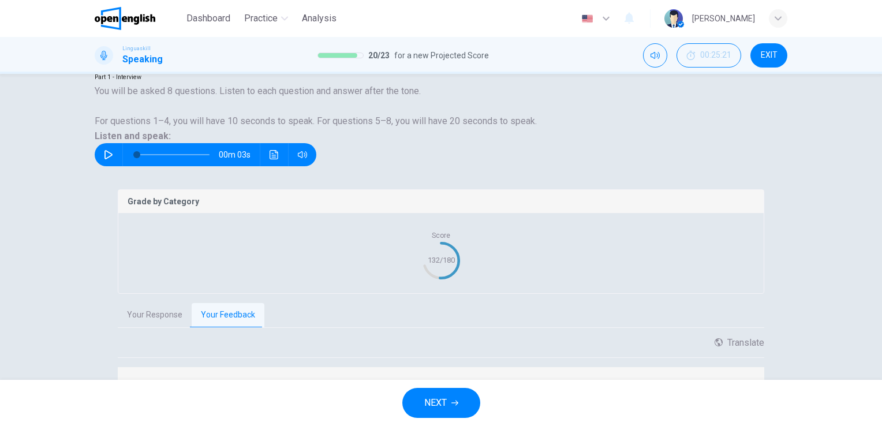
scroll to position [43, 0]
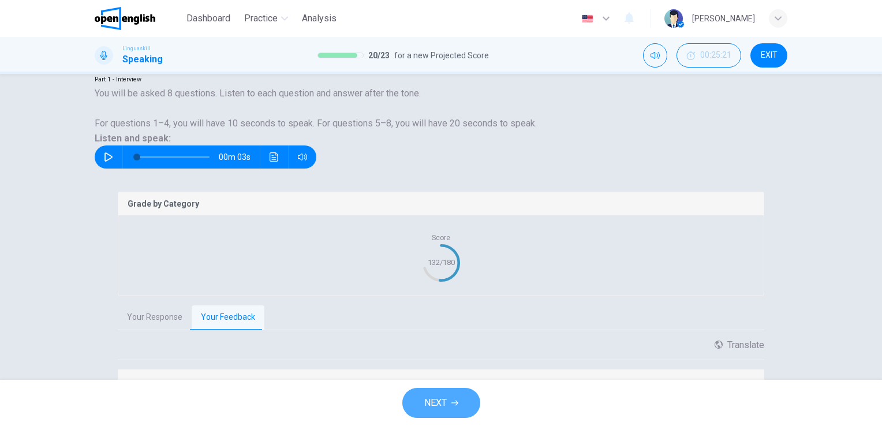
click at [447, 392] on button "NEXT" at bounding box center [441, 403] width 78 height 30
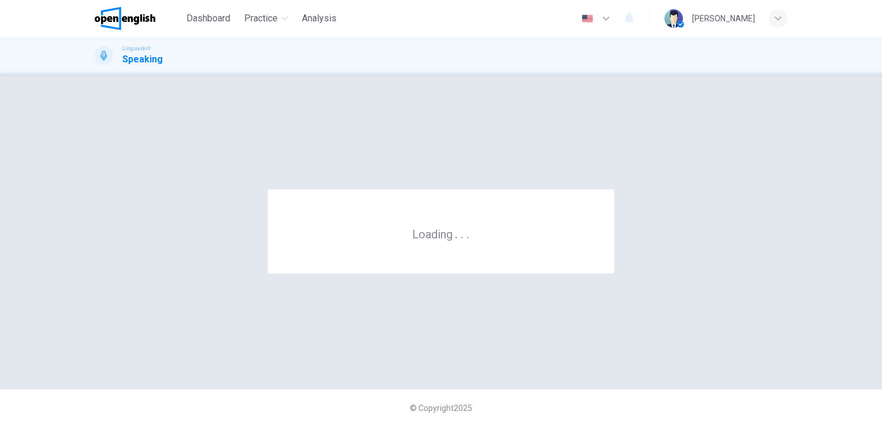
scroll to position [0, 0]
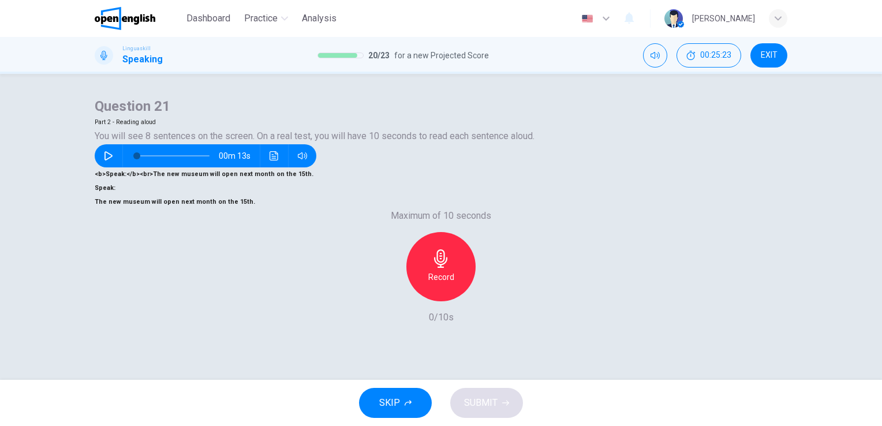
click at [113, 160] on icon "button" at bounding box center [108, 155] width 9 height 9
type input "*"
click at [433, 270] on h6 "Record" at bounding box center [441, 277] width 26 height 14
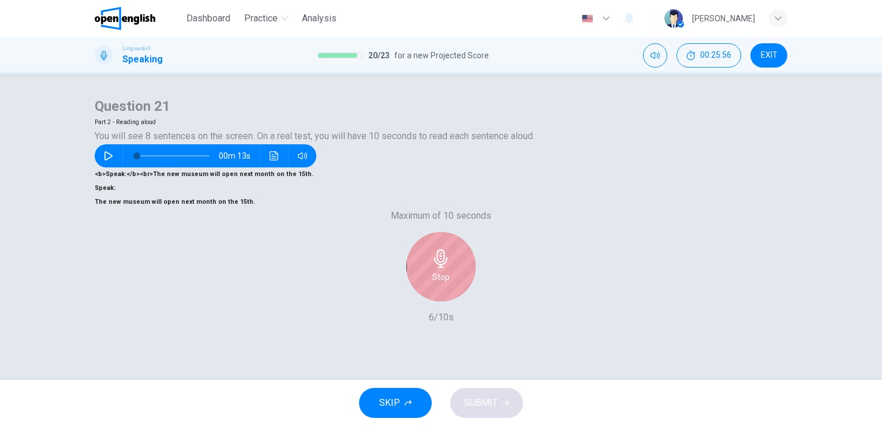
click at [433, 270] on h6 "Stop" at bounding box center [440, 277] width 17 height 14
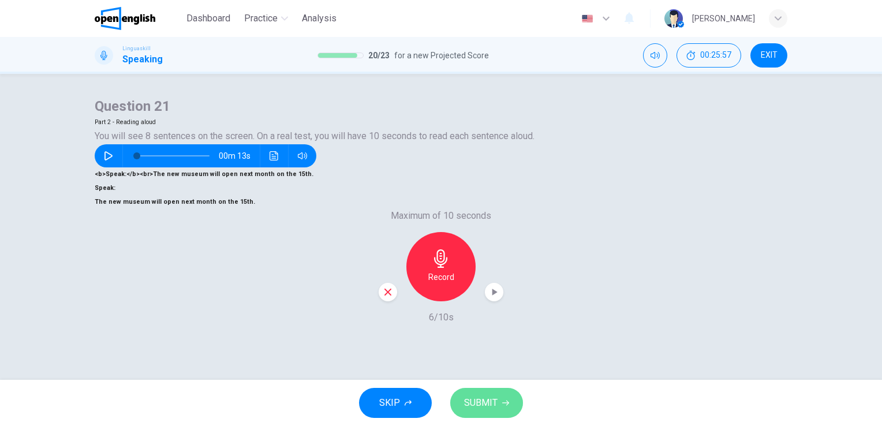
click at [469, 403] on span "SUBMIT" at bounding box center [480, 403] width 33 height 16
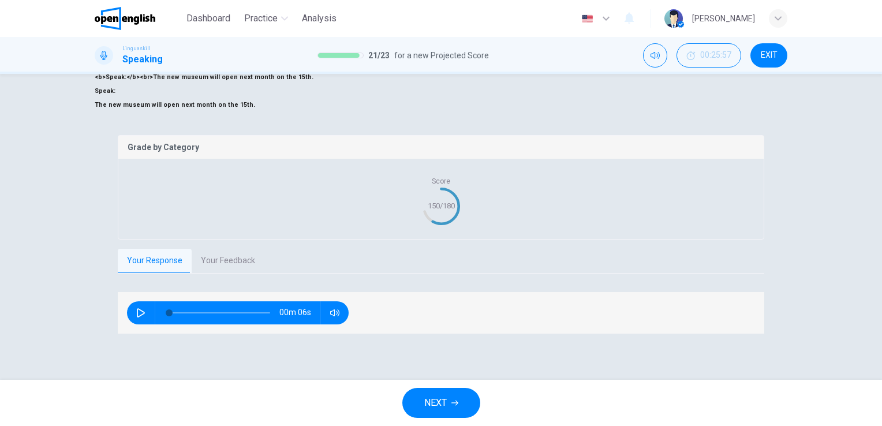
click at [215, 273] on button "Your Feedback" at bounding box center [228, 261] width 73 height 24
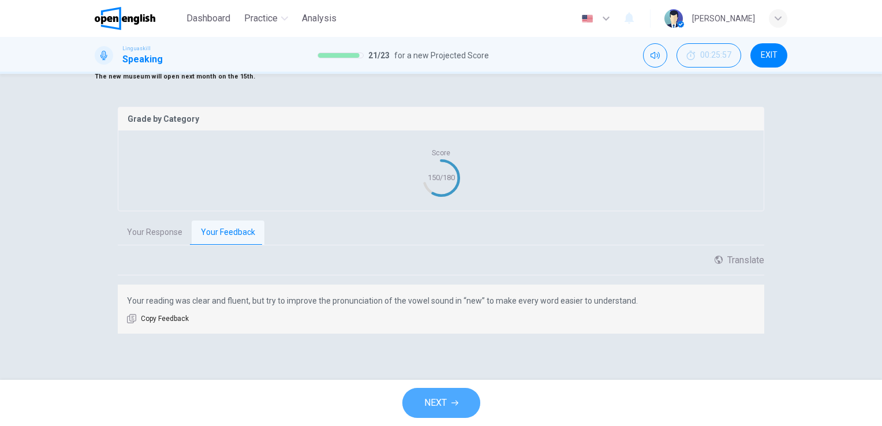
click at [448, 401] on button "NEXT" at bounding box center [441, 403] width 78 height 30
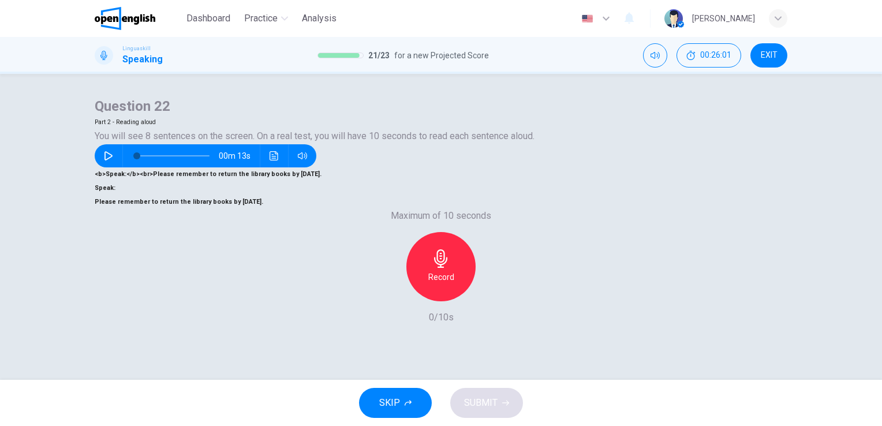
click at [434, 251] on icon "button" at bounding box center [441, 258] width 18 height 18
click at [496, 402] on button "SUBMIT" at bounding box center [486, 403] width 73 height 30
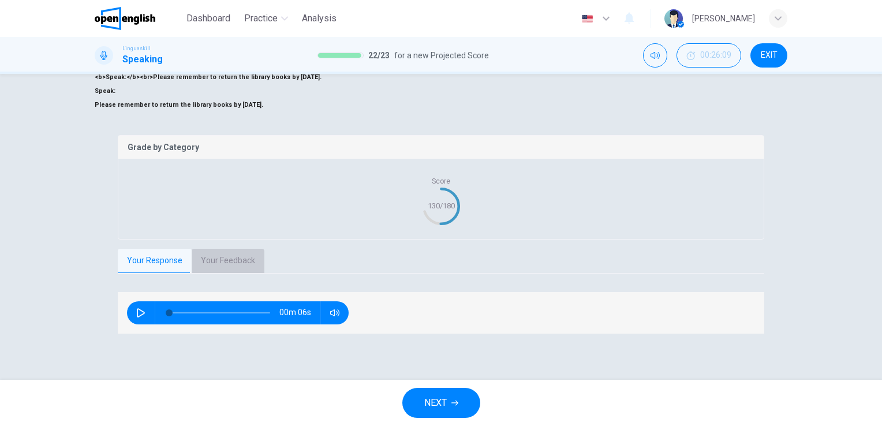
click at [217, 273] on button "Your Feedback" at bounding box center [228, 261] width 73 height 24
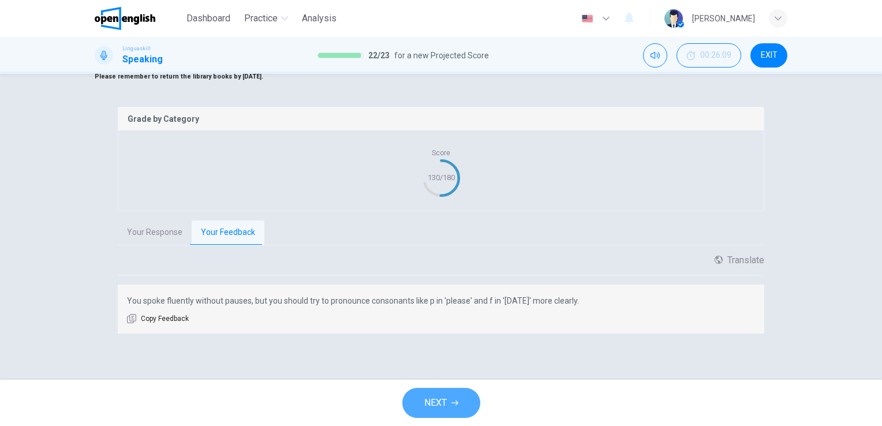
click at [451, 400] on icon "button" at bounding box center [454, 402] width 7 height 7
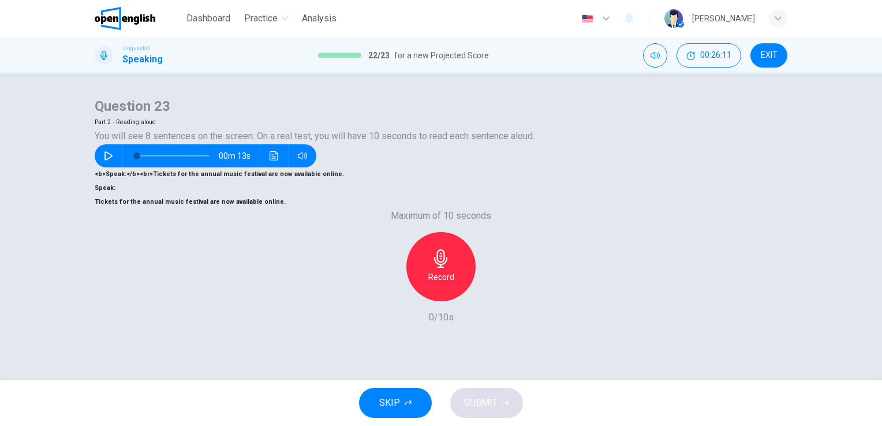
click at [379, 253] on div "Record" at bounding box center [441, 266] width 125 height 69
click at [435, 270] on h6 "Record" at bounding box center [441, 277] width 26 height 14
click at [435, 270] on h6 "Stop" at bounding box center [440, 277] width 17 height 14
click at [473, 401] on span "SUBMIT" at bounding box center [480, 403] width 33 height 16
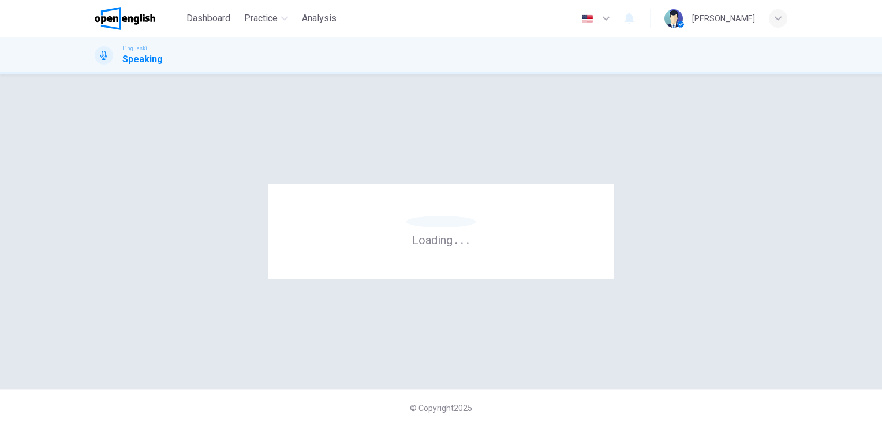
scroll to position [0, 0]
